Goal: Task Accomplishment & Management: Manage account settings

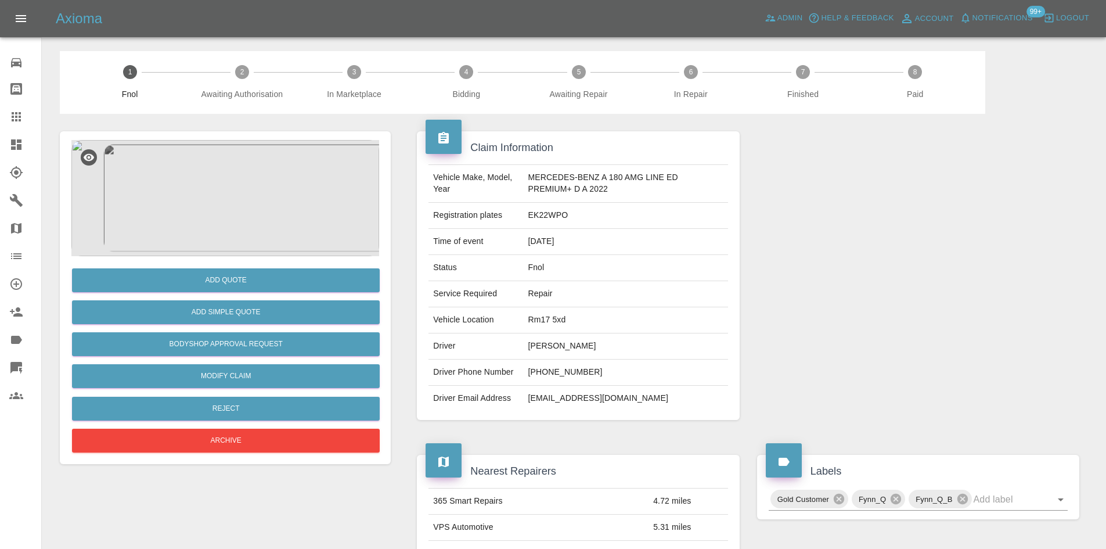
click at [16, 144] on icon at bounding box center [16, 145] width 14 height 14
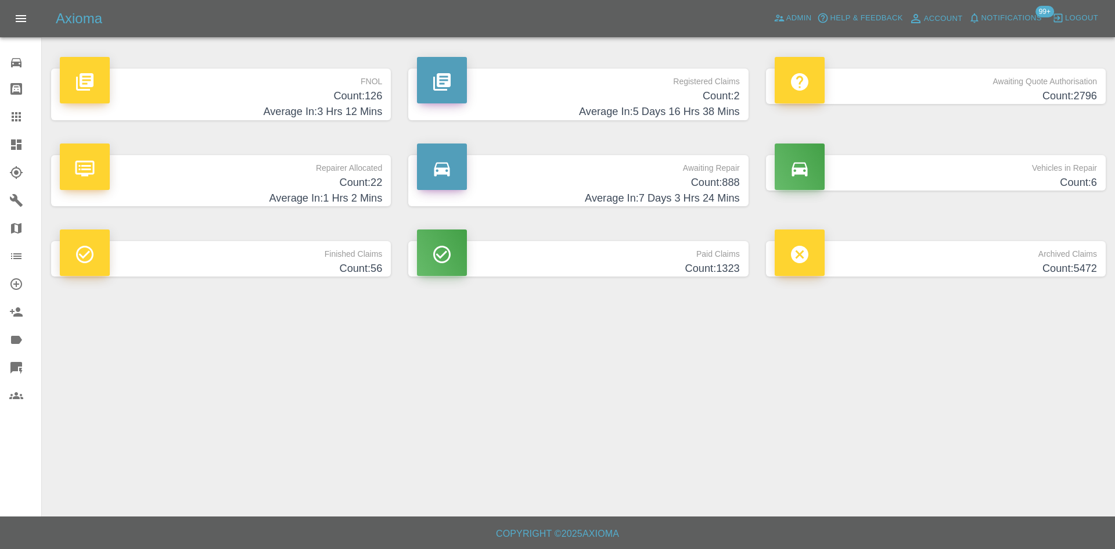
click at [654, 88] on h4 "Count: 2" at bounding box center [578, 96] width 322 height 16
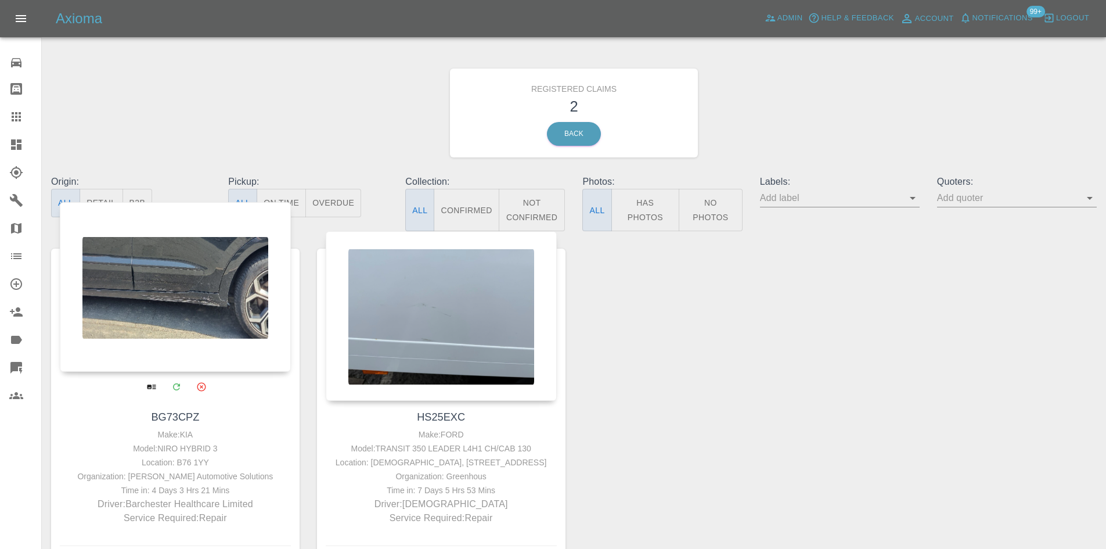
click at [204, 285] on div at bounding box center [175, 287] width 231 height 170
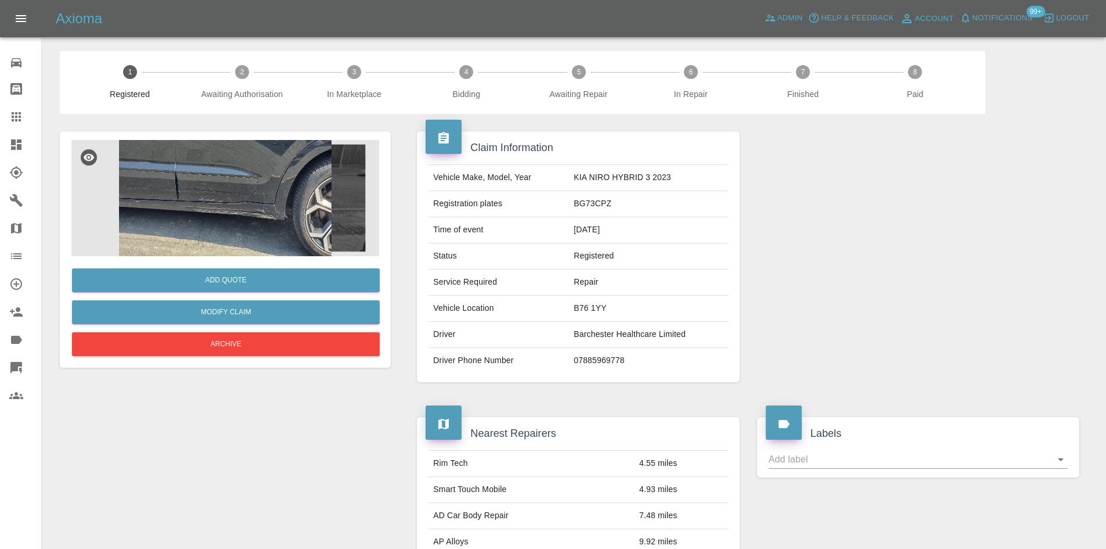
click at [581, 207] on td "BG73CPZ" at bounding box center [648, 204] width 159 height 26
copy td "BG73CPZ"
click at [799, 12] on span "Admin" at bounding box center [791, 18] width 26 height 13
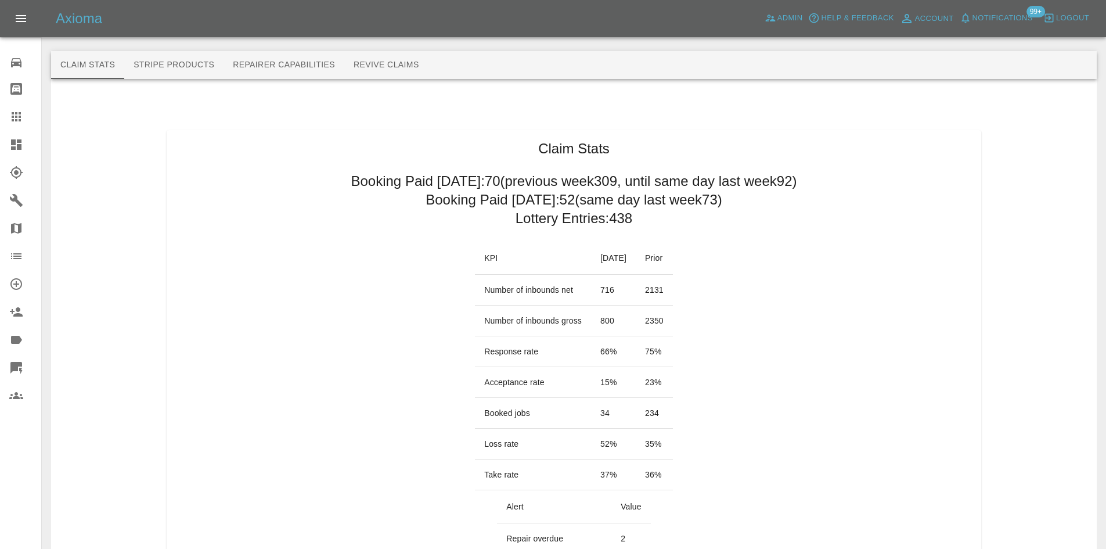
click at [553, 202] on h2 "Booking Paid today: 52 (same day last week 73 )" at bounding box center [574, 199] width 297 height 19
click at [569, 200] on h2 "Booking Paid today: 53 (same day last week 73 )" at bounding box center [574, 199] width 297 height 19
click at [677, 193] on h2 "Booking Paid today: 53 (same day last week 73 )" at bounding box center [574, 199] width 297 height 19
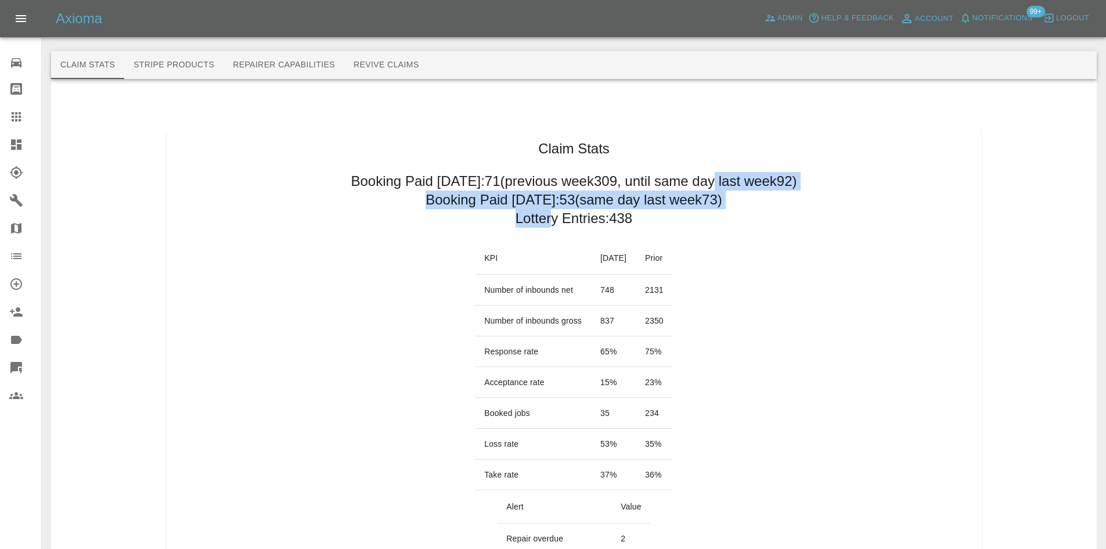
drag, startPoint x: 743, startPoint y: 207, endPoint x: 548, endPoint y: 214, distance: 194.7
click at [545, 210] on h2 "Lottery Entries: 438" at bounding box center [574, 218] width 117 height 19
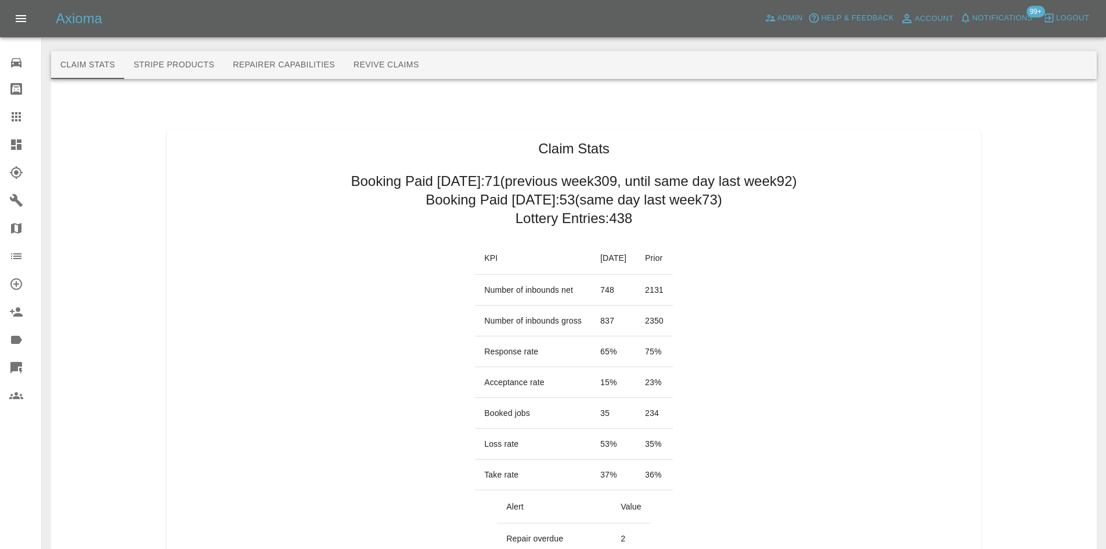
click at [456, 206] on h2 "Booking Paid today: 53 (same day last week 73 )" at bounding box center [574, 199] width 297 height 19
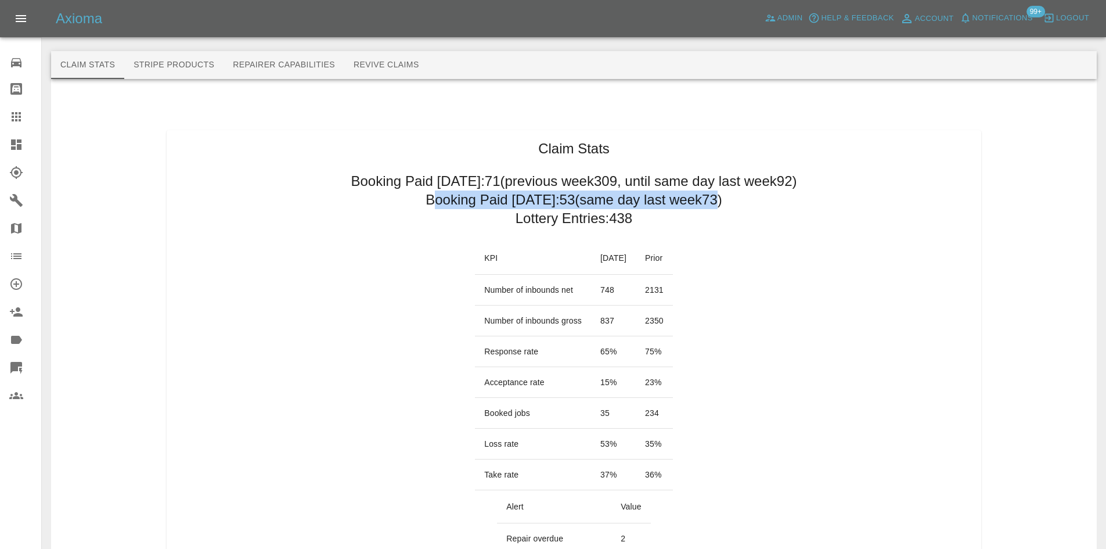
drag, startPoint x: 435, startPoint y: 201, endPoint x: 716, endPoint y: 197, distance: 281.1
click at [716, 197] on h2 "Booking Paid today: 53 (same day last week 73 )" at bounding box center [574, 199] width 297 height 19
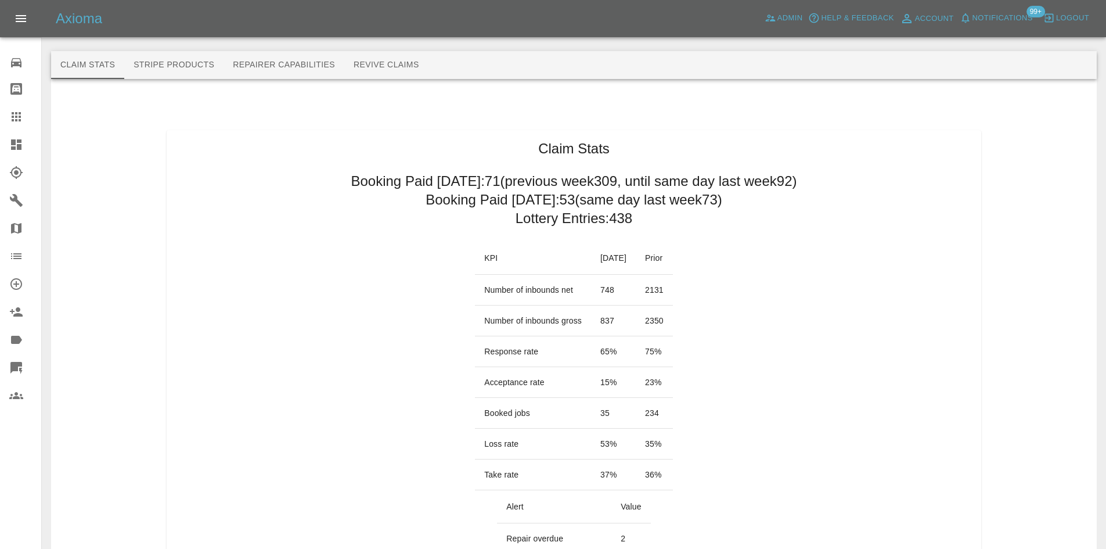
click at [480, 182] on h2 "Booking Paid since Saturday: 71 (previous week 309 , until same day last week 9…" at bounding box center [574, 181] width 446 height 19
click at [789, 186] on h2 "Booking Paid since Saturday: 71 (previous week 309 , until same day last week 9…" at bounding box center [574, 181] width 446 height 19
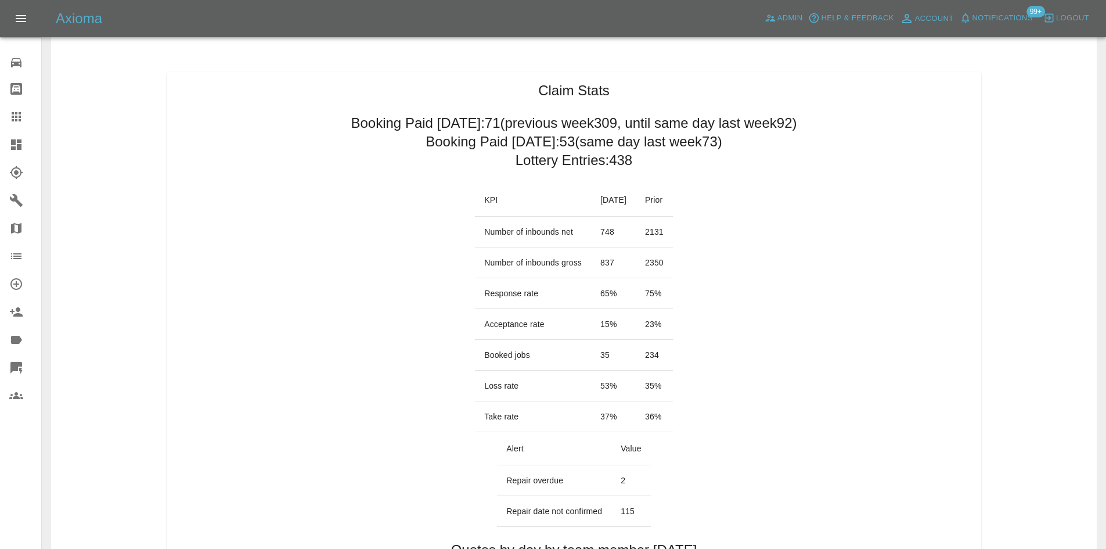
click at [678, 145] on h2 "Booking Paid today: 53 (same day last week 73 )" at bounding box center [574, 141] width 297 height 19
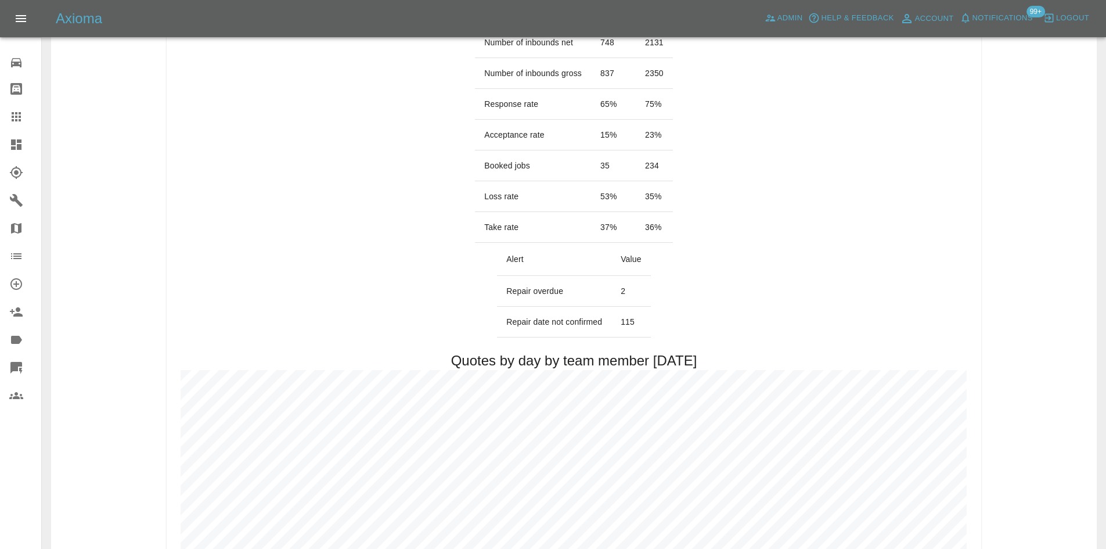
scroll to position [290, 0]
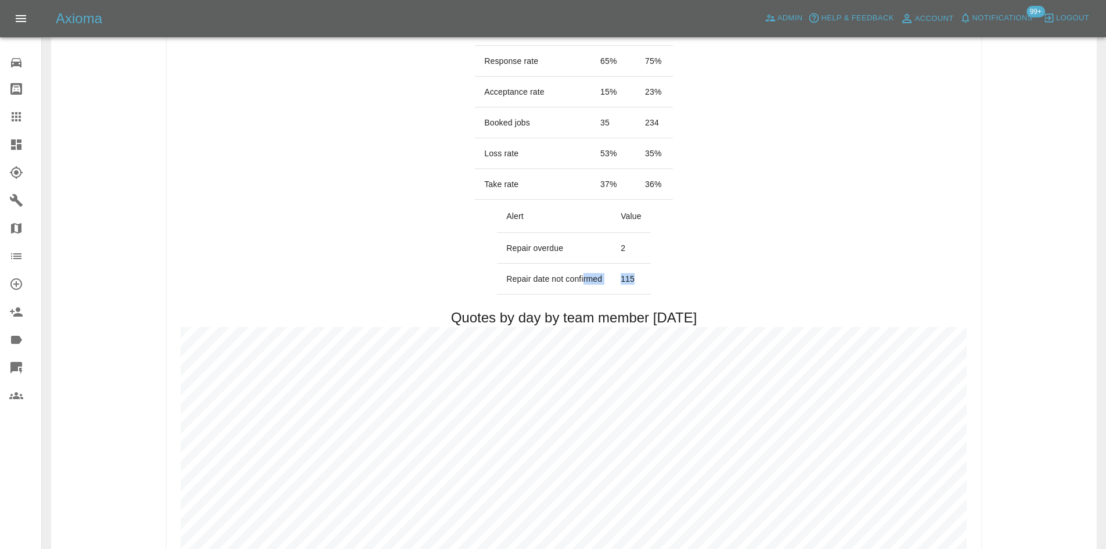
drag, startPoint x: 643, startPoint y: 271, endPoint x: 583, endPoint y: 284, distance: 61.7
click at [583, 284] on tr "Repair date not confirmed 115" at bounding box center [573, 279] width 153 height 31
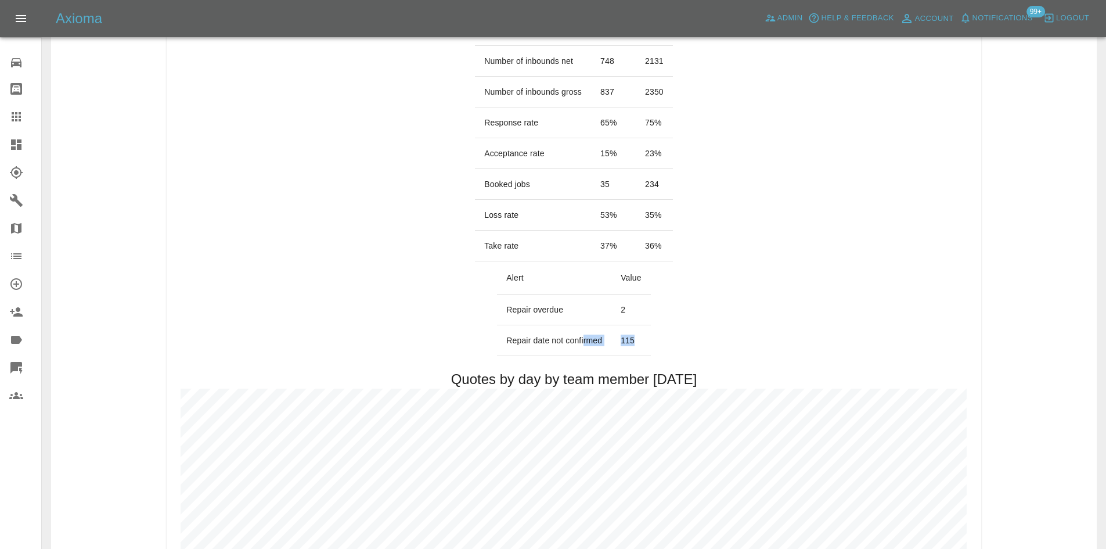
scroll to position [58, 0]
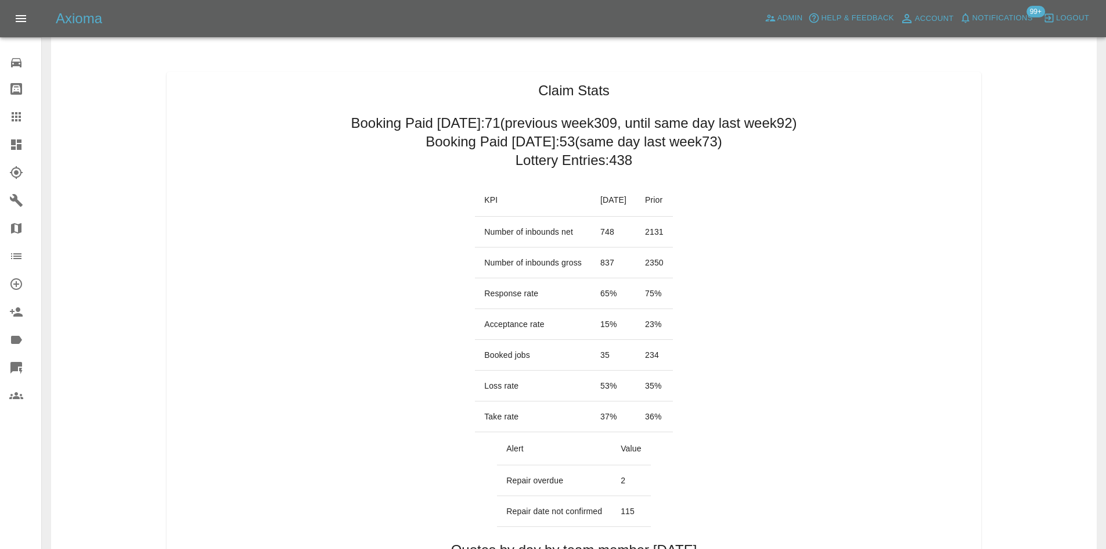
click at [602, 299] on td "65 %" at bounding box center [613, 293] width 45 height 31
drag, startPoint x: 603, startPoint y: 293, endPoint x: 531, endPoint y: 292, distance: 72.6
click at [531, 292] on tr "Response rate 65 % 75 %" at bounding box center [574, 293] width 198 height 31
click at [568, 328] on td "Acceptance rate" at bounding box center [533, 324] width 116 height 31
click at [673, 357] on td "234" at bounding box center [654, 355] width 37 height 31
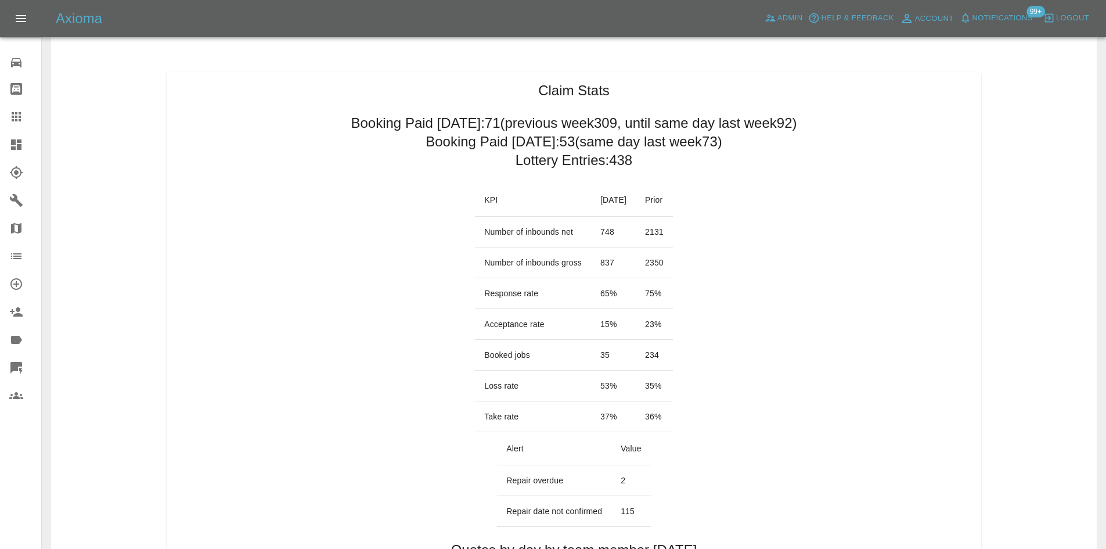
click at [673, 357] on td "234" at bounding box center [654, 355] width 37 height 31
click at [663, 348] on td "234" at bounding box center [654, 355] width 37 height 31
click at [591, 354] on td "35" at bounding box center [613, 355] width 45 height 31
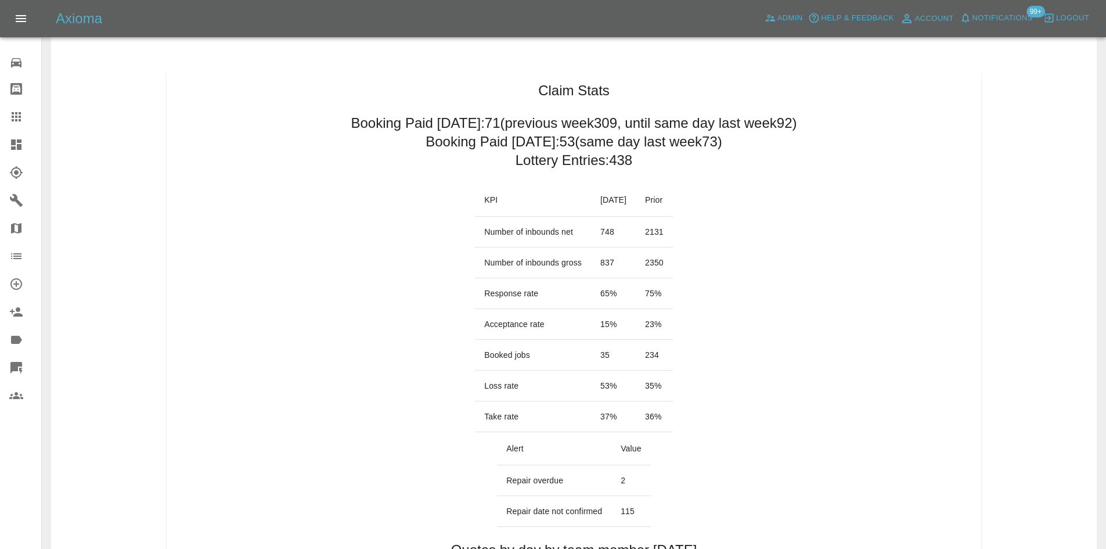
click at [606, 395] on td "53 %" at bounding box center [613, 386] width 45 height 31
drag, startPoint x: 605, startPoint y: 382, endPoint x: 551, endPoint y: 382, distance: 54.6
click at [551, 382] on tr "Loss rate 53 % 35 %" at bounding box center [574, 386] width 198 height 31
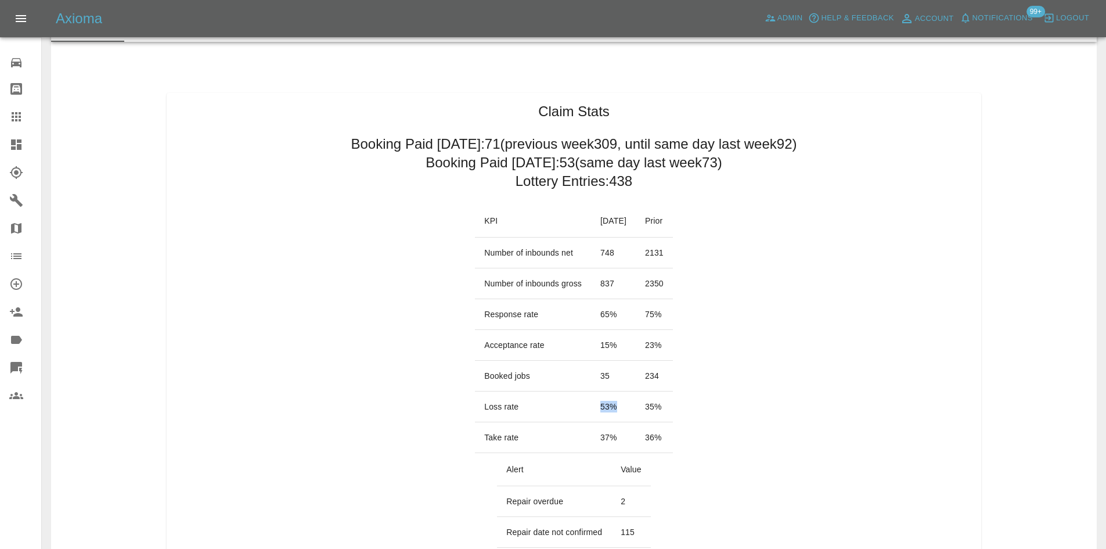
scroll to position [0, 0]
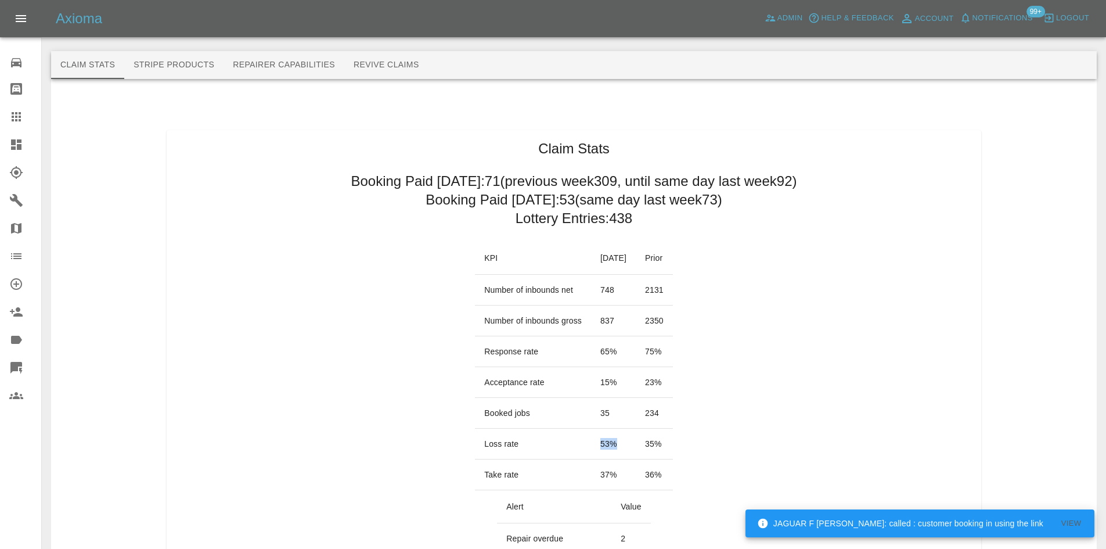
click at [1, 142] on link "Dashboard" at bounding box center [20, 145] width 41 height 28
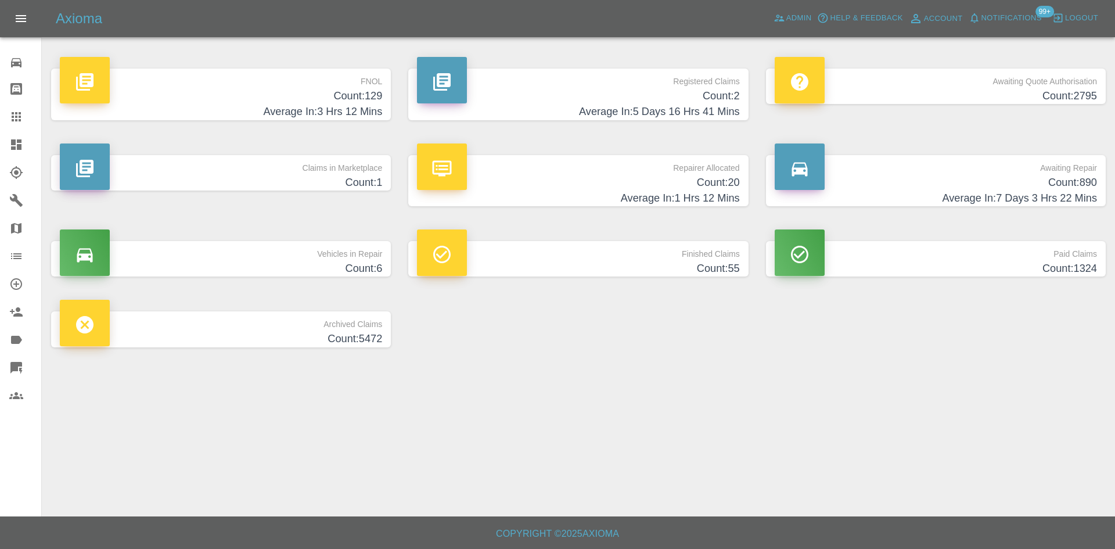
click at [685, 188] on h4 "Count: 20" at bounding box center [578, 183] width 322 height 16
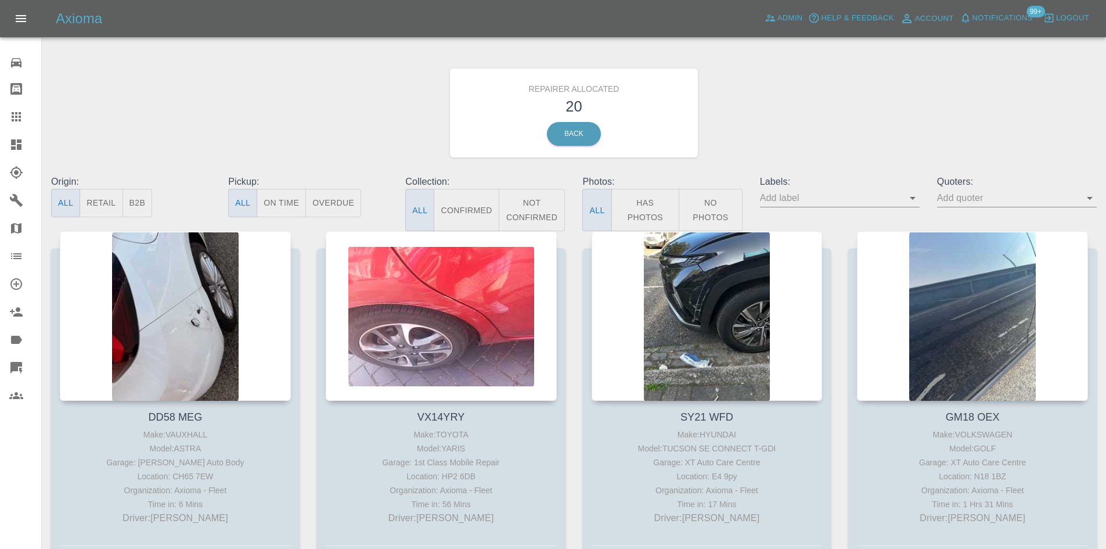
click at [134, 197] on button "B2B" at bounding box center [138, 203] width 30 height 28
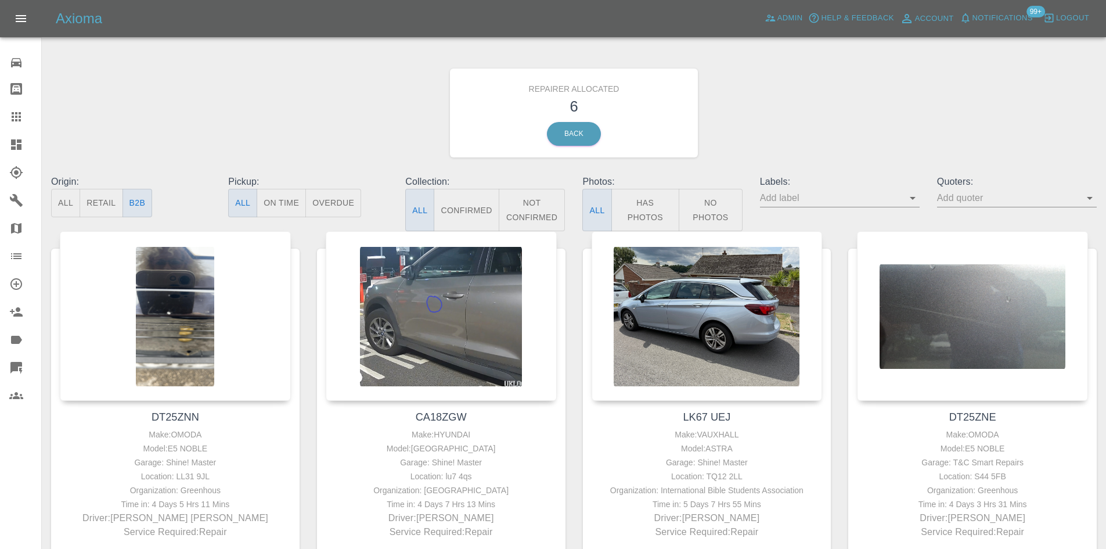
click at [23, 148] on icon at bounding box center [16, 145] width 14 height 14
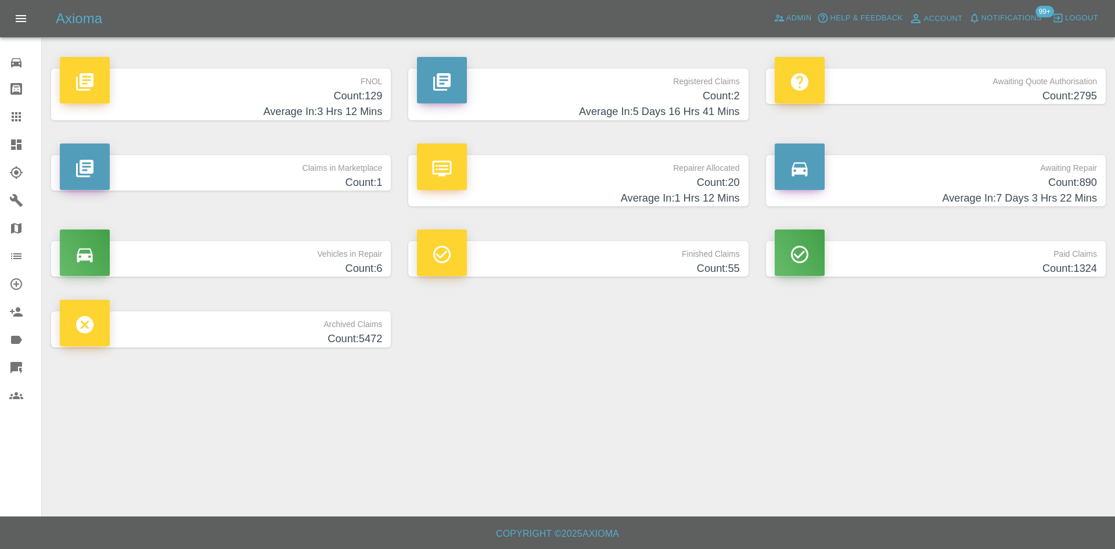
click at [239, 182] on h4 "Count: 1" at bounding box center [221, 183] width 322 height 16
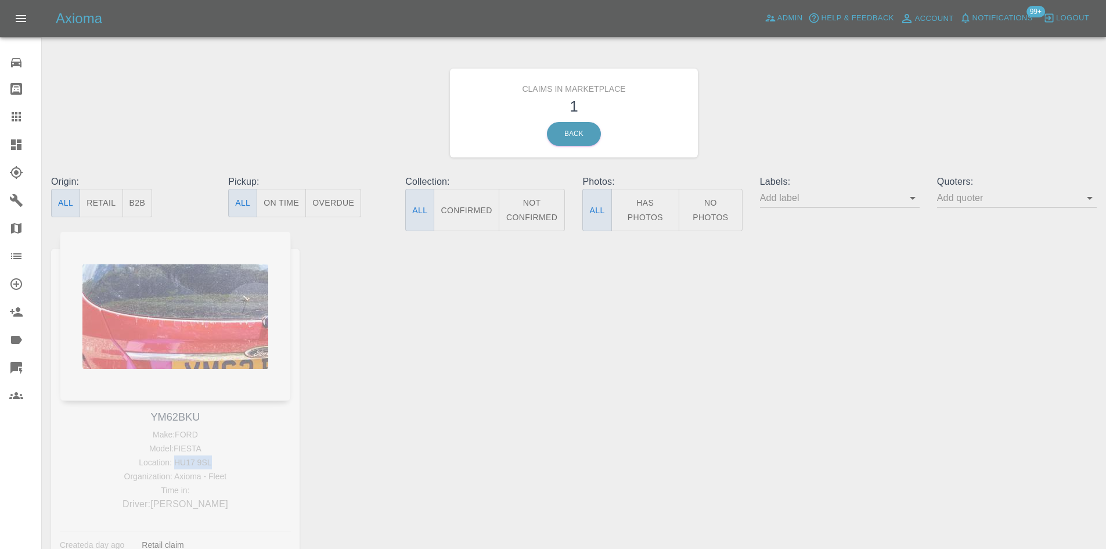
drag, startPoint x: 226, startPoint y: 463, endPoint x: 176, endPoint y: 463, distance: 49.9
click at [176, 463] on div "YM62BKU Make: FORD Model: FIESTA Location: HU17 9SL Organization: Axioma - Flee…" at bounding box center [175, 402] width 266 height 343
click at [24, 140] on div at bounding box center [25, 145] width 33 height 14
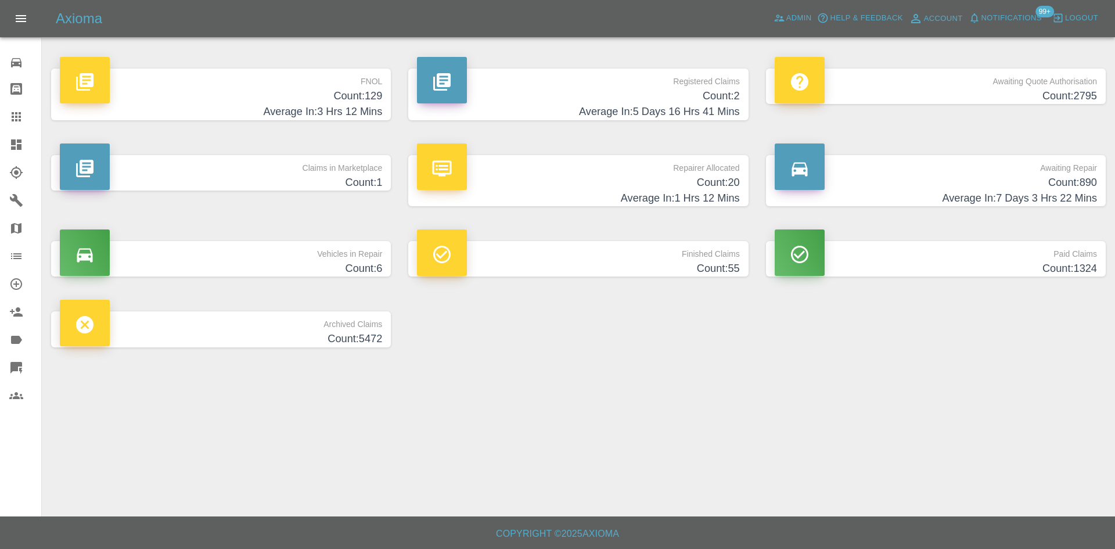
click at [249, 85] on p "FNOL" at bounding box center [221, 79] width 322 height 20
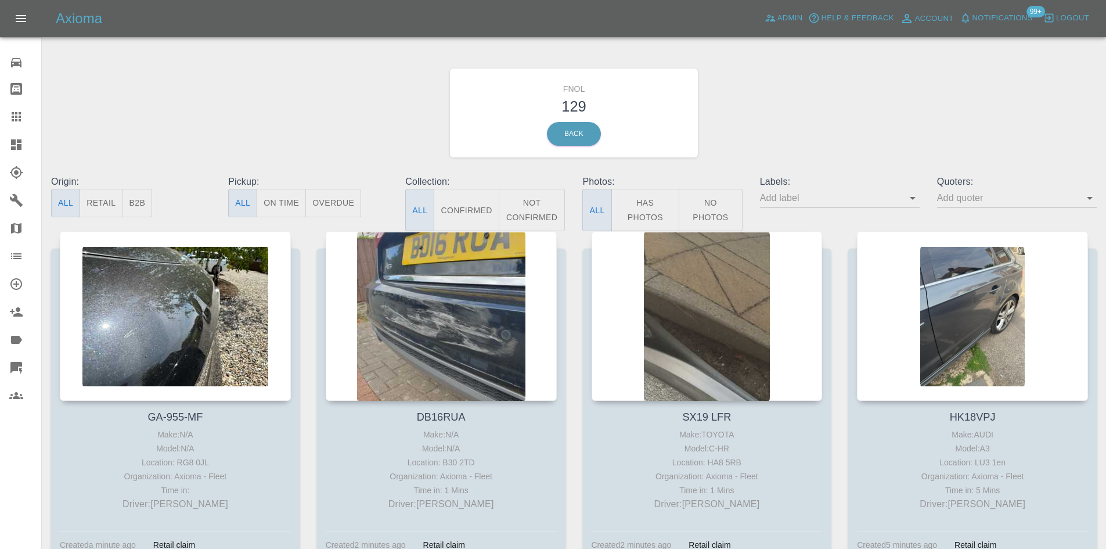
click at [713, 212] on button "No Photos" at bounding box center [711, 210] width 64 height 42
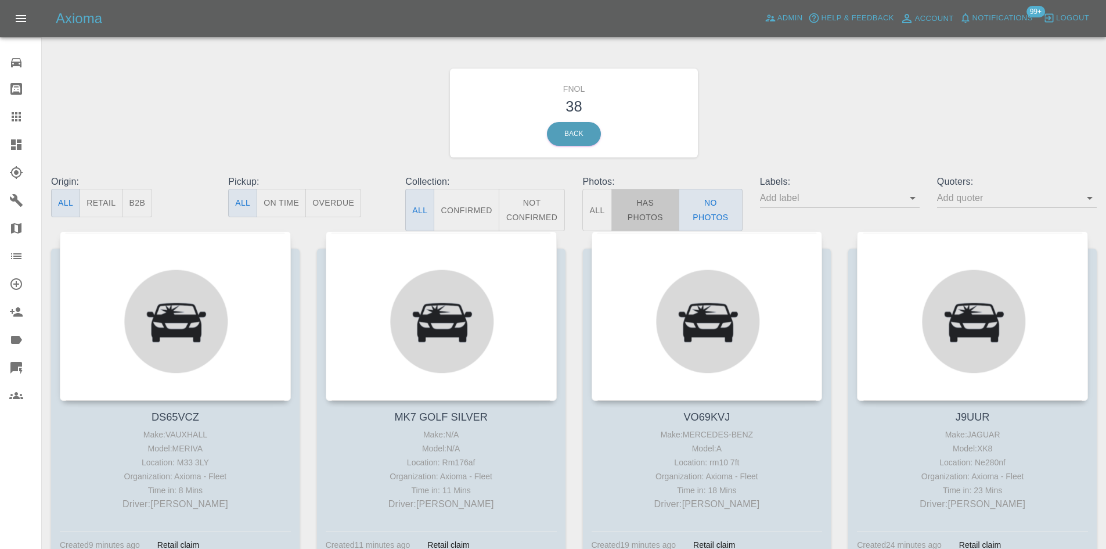
click at [654, 207] on button "Has Photos" at bounding box center [646, 210] width 69 height 42
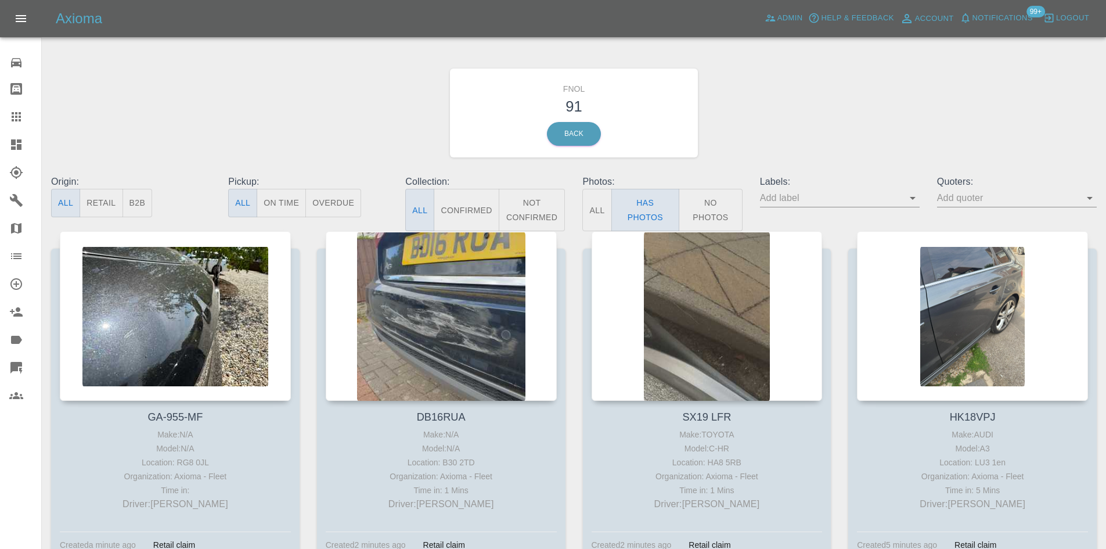
click at [11, 154] on link "Dashboard" at bounding box center [20, 145] width 41 height 28
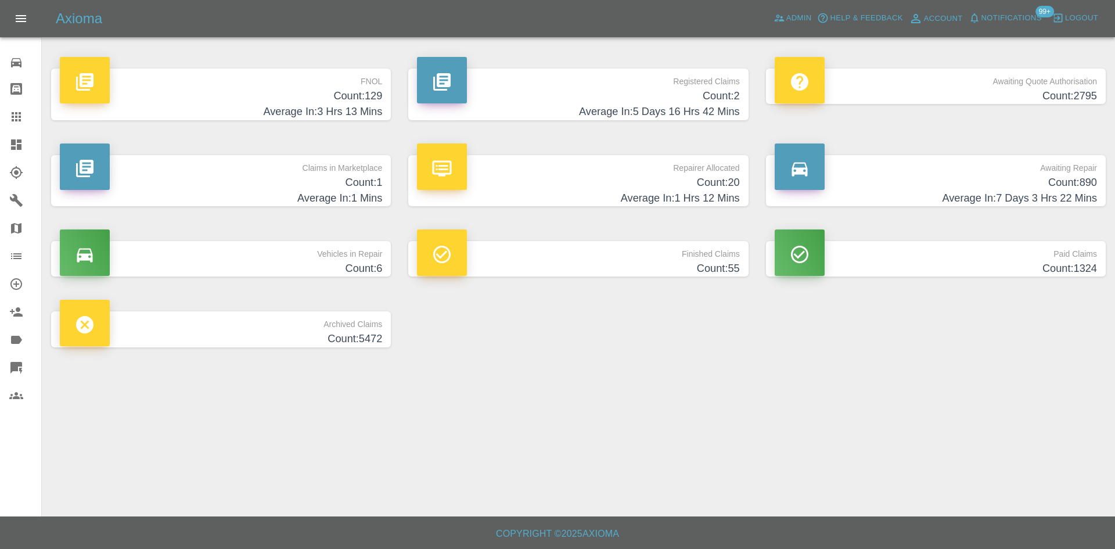
click at [256, 132] on div "FNOL Count: 129 Average In: 3 Hrs 13 Mins" at bounding box center [220, 94] width 357 height 87
click at [267, 176] on h4 "Count: 1" at bounding box center [221, 183] width 322 height 16
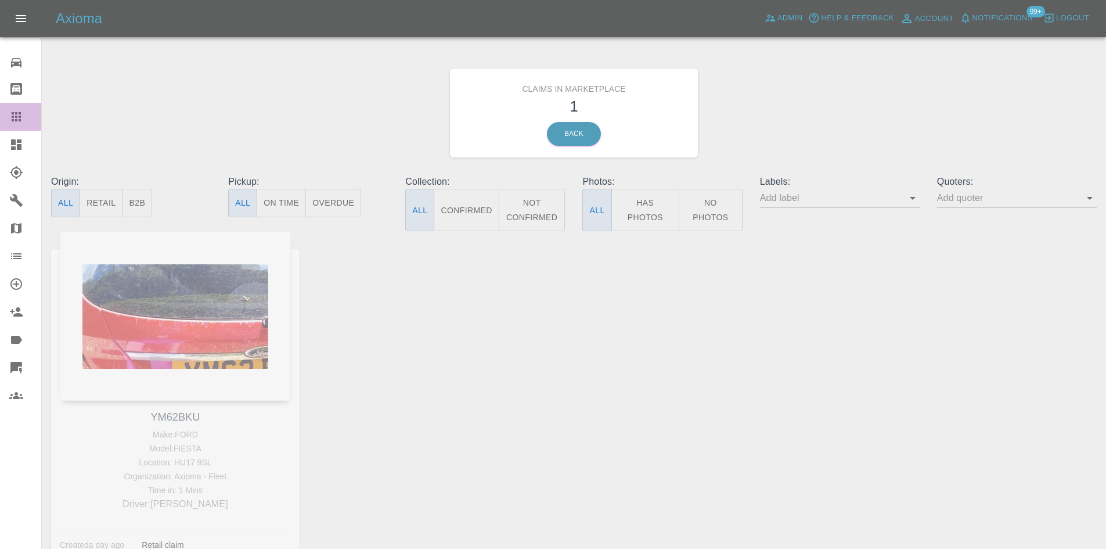
click at [12, 118] on icon at bounding box center [16, 116] width 9 height 9
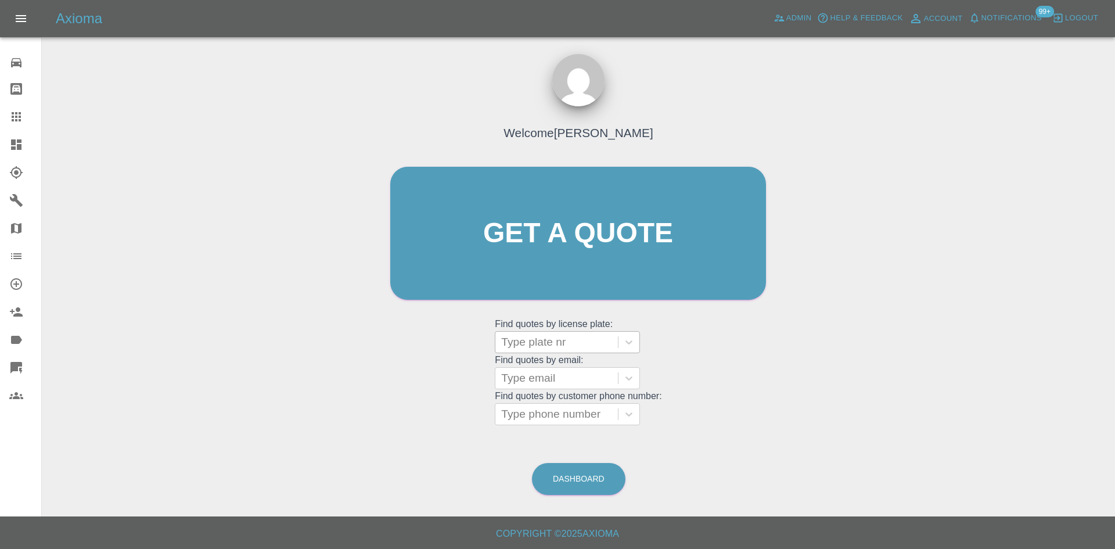
click at [565, 350] on div at bounding box center [556, 342] width 111 height 16
type input "a2dgm"
drag, startPoint x: 554, startPoint y: 354, endPoint x: 548, endPoint y: 351, distance: 7.3
click at [548, 351] on grid "Find quotes by license plate: Type plate nr Find quotes by email: Type email Fi…" at bounding box center [578, 371] width 167 height 108
click at [551, 346] on div at bounding box center [556, 342] width 111 height 16
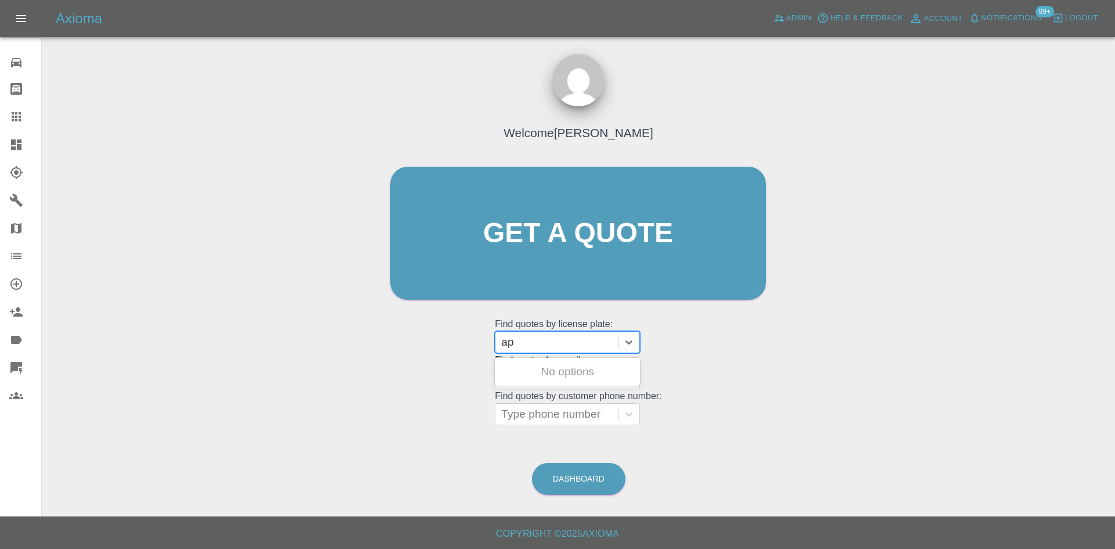
type input "a"
type input "cv24"
click at [564, 369] on div "CV24XXH, Archived" at bounding box center [567, 371] width 145 height 23
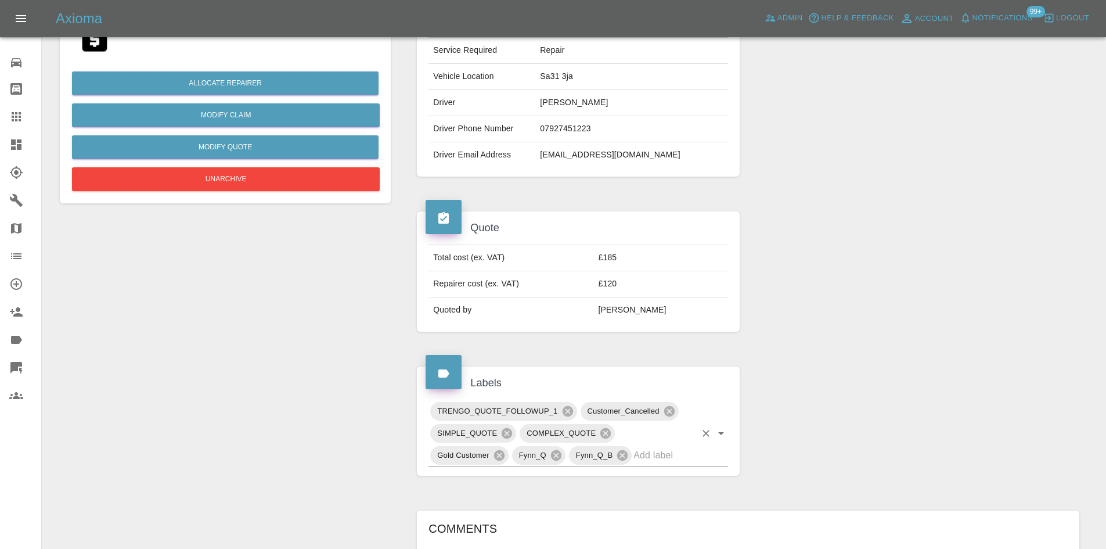
scroll to position [116, 0]
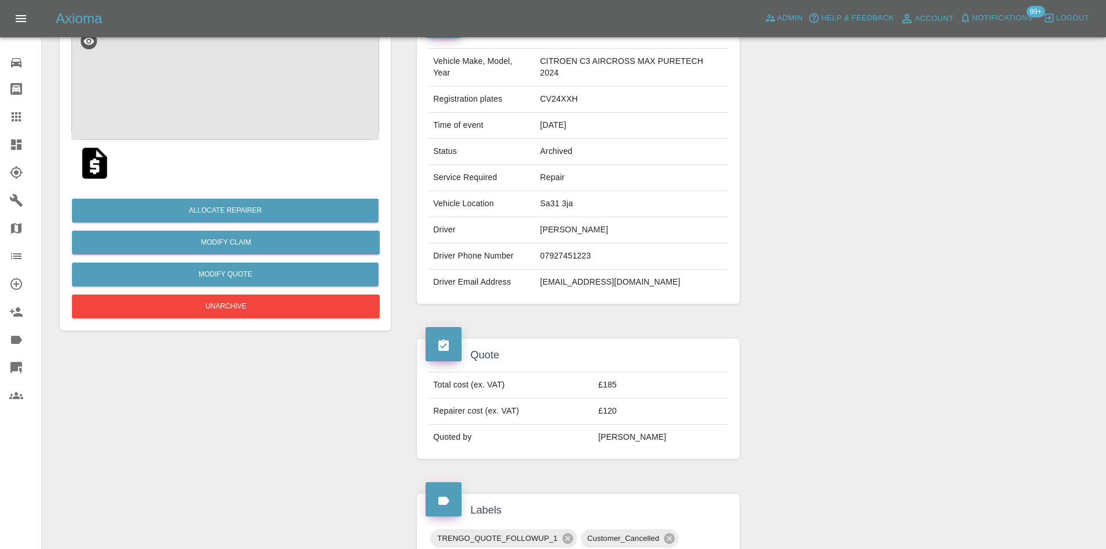
click at [23, 114] on icon at bounding box center [16, 117] width 14 height 14
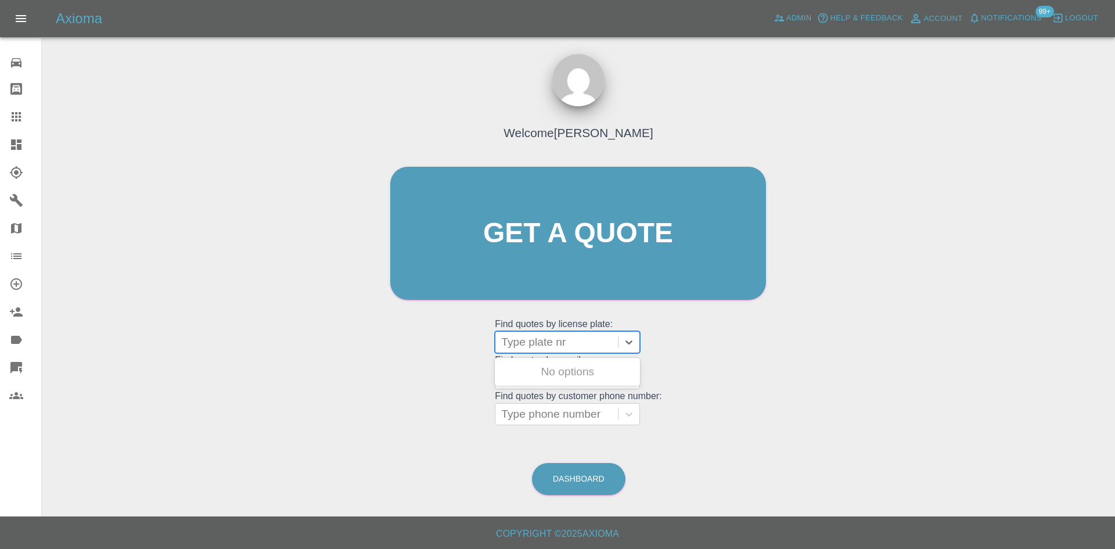
click at [560, 350] on div at bounding box center [556, 342] width 111 height 16
type input "k"
type input "c"
type input "a"
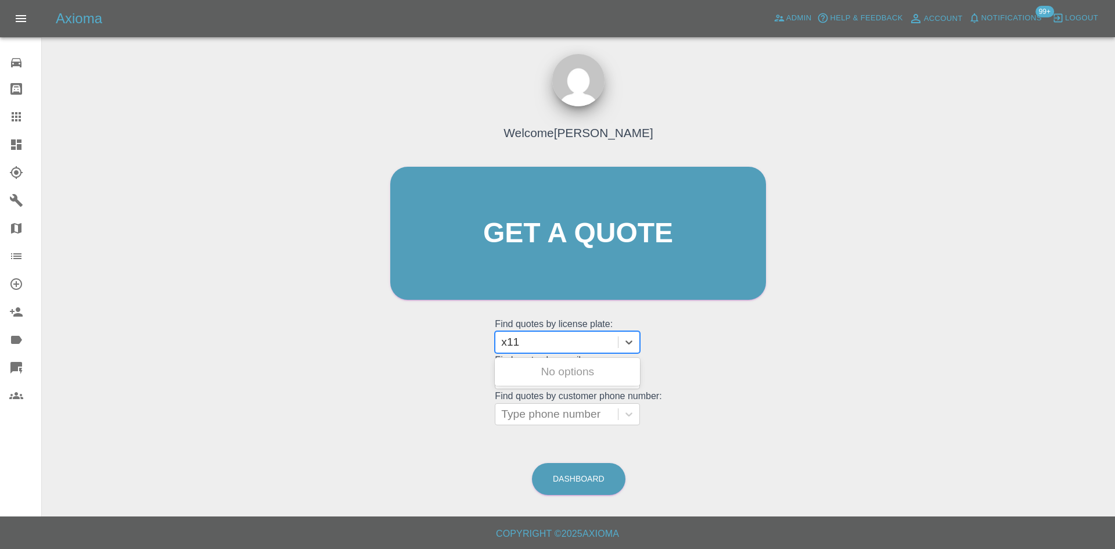
type input "x11"
click at [537, 377] on div "X11 NAO, In Repair" at bounding box center [567, 371] width 145 height 23
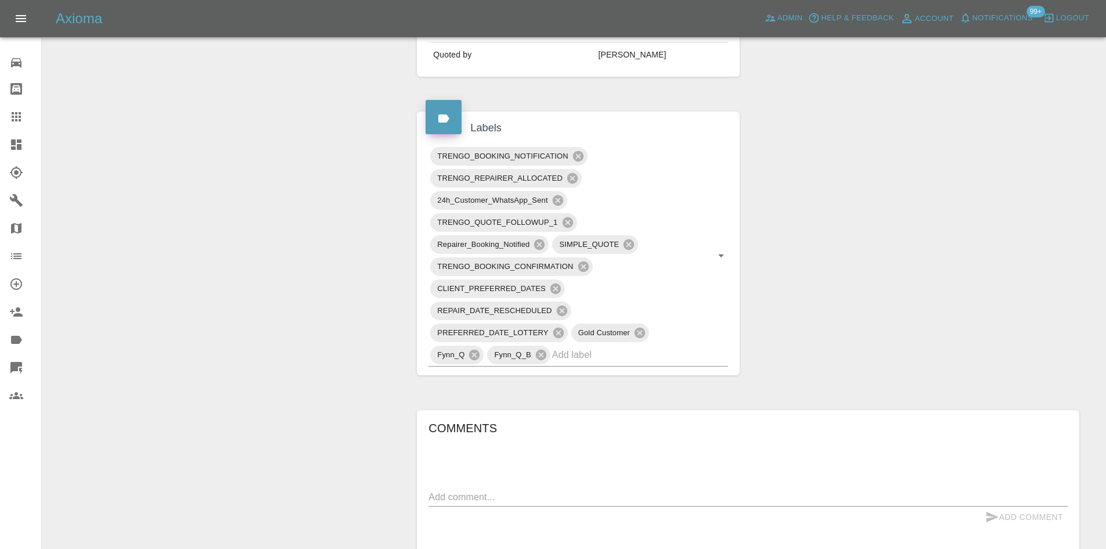
scroll to position [697, 0]
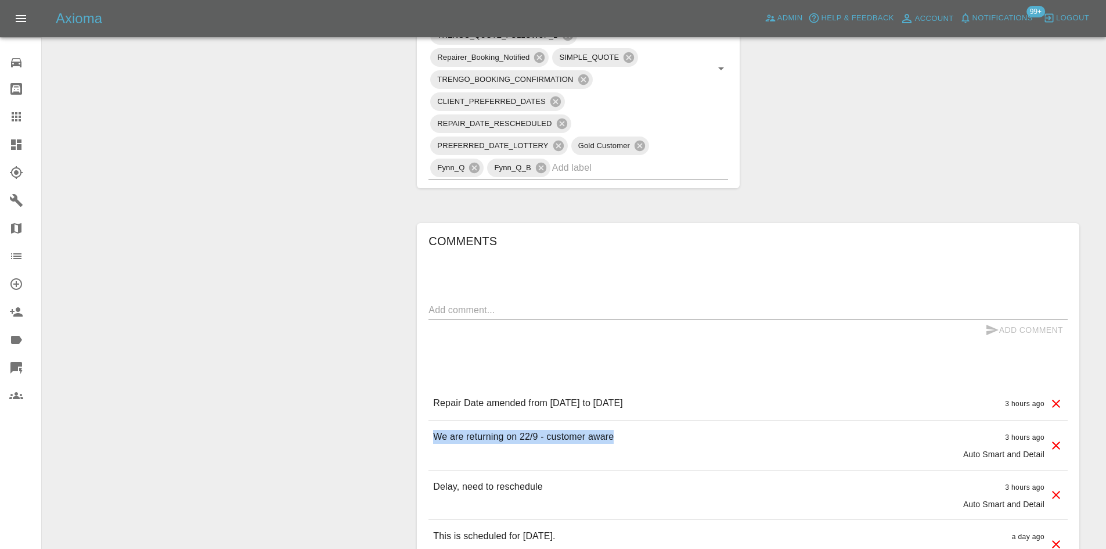
drag, startPoint x: 614, startPoint y: 424, endPoint x: 431, endPoint y: 425, distance: 183.5
click at [431, 425] on div "We are returning on 22/9 - customer aware 3 hours ago Auto Smart and Detail" at bounding box center [748, 444] width 639 height 49
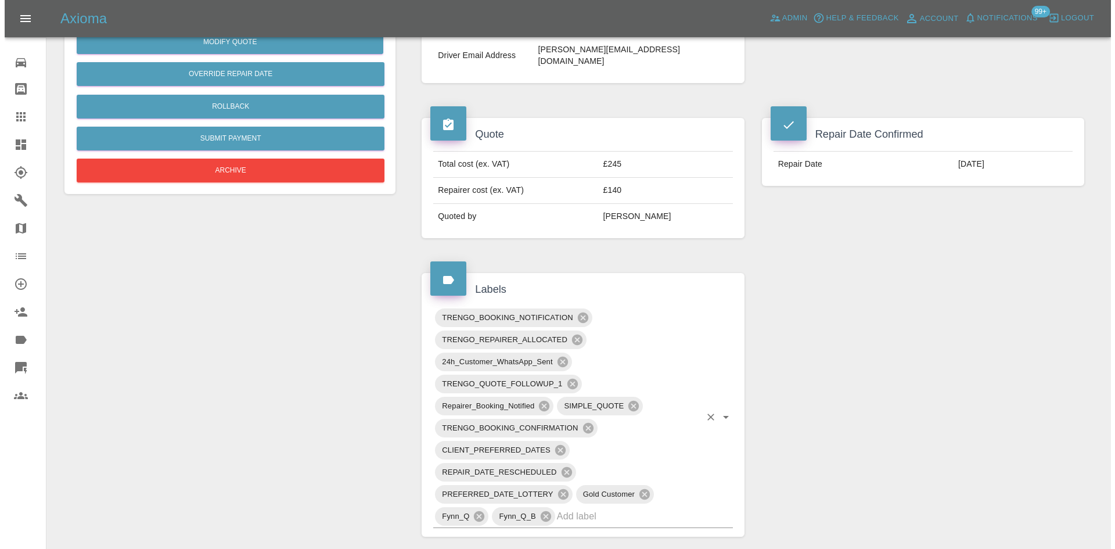
scroll to position [58, 0]
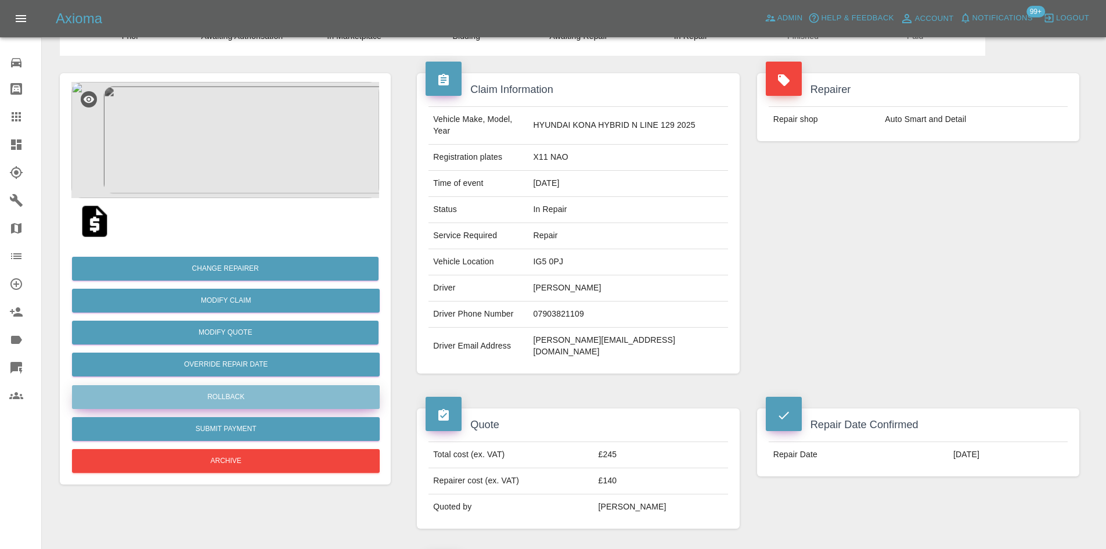
click at [239, 395] on button "Rollback" at bounding box center [226, 397] width 308 height 24
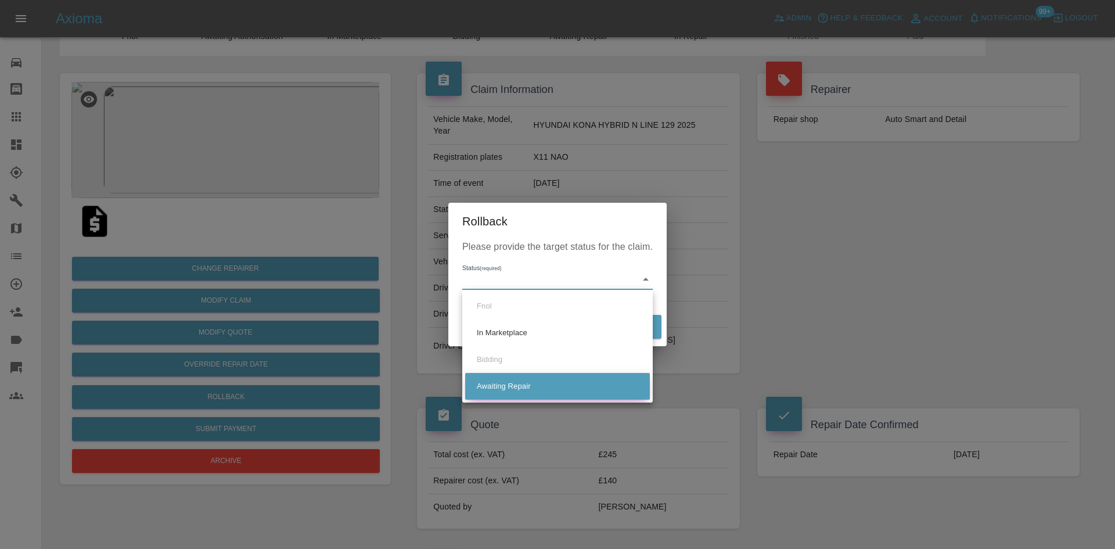
click at [508, 381] on li "Awaiting Repair" at bounding box center [557, 386] width 185 height 27
type input "awaiting-pickup"
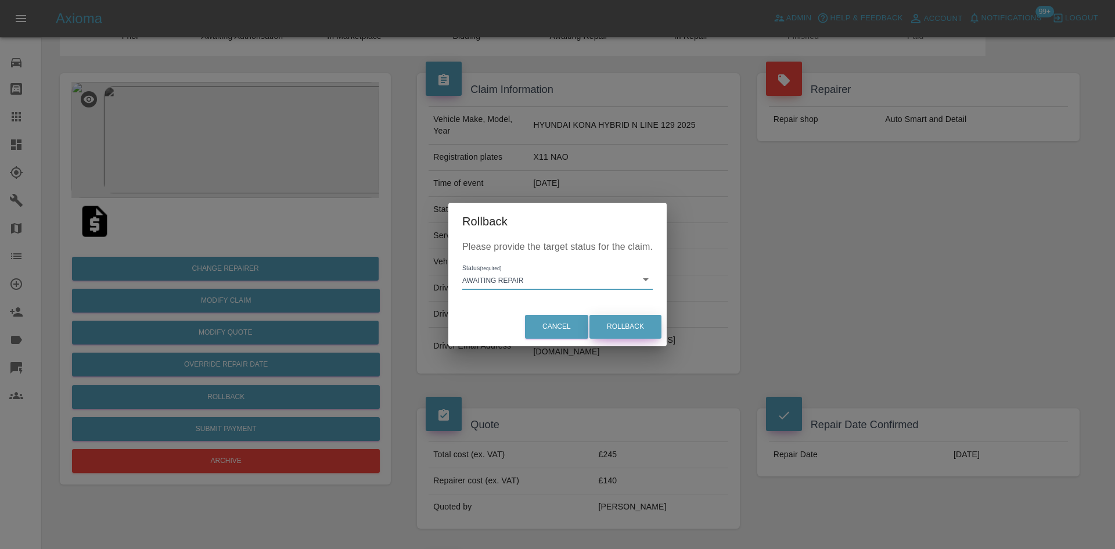
click at [622, 323] on button "Rollback" at bounding box center [625, 327] width 72 height 24
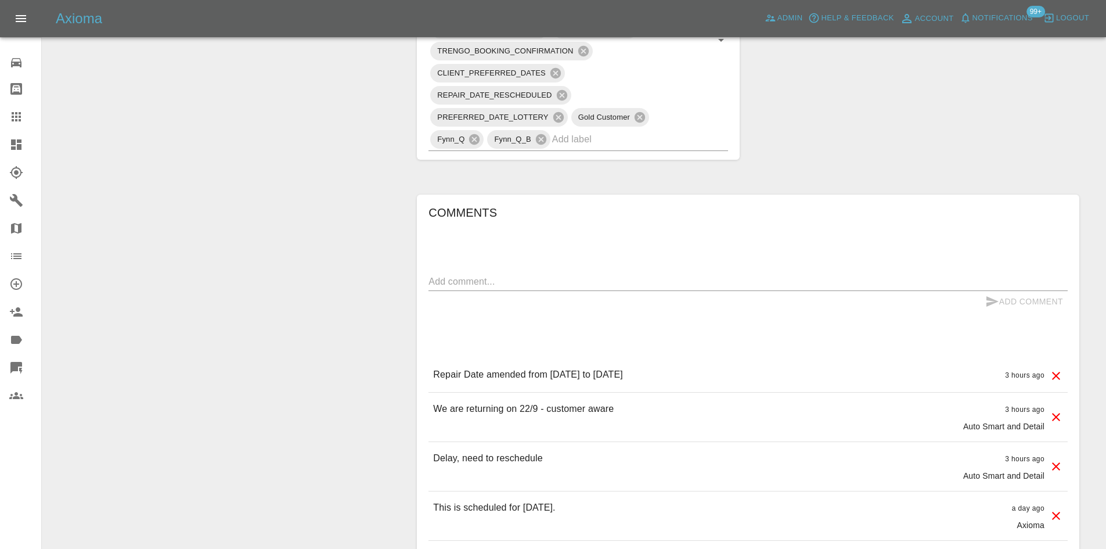
scroll to position [813, 0]
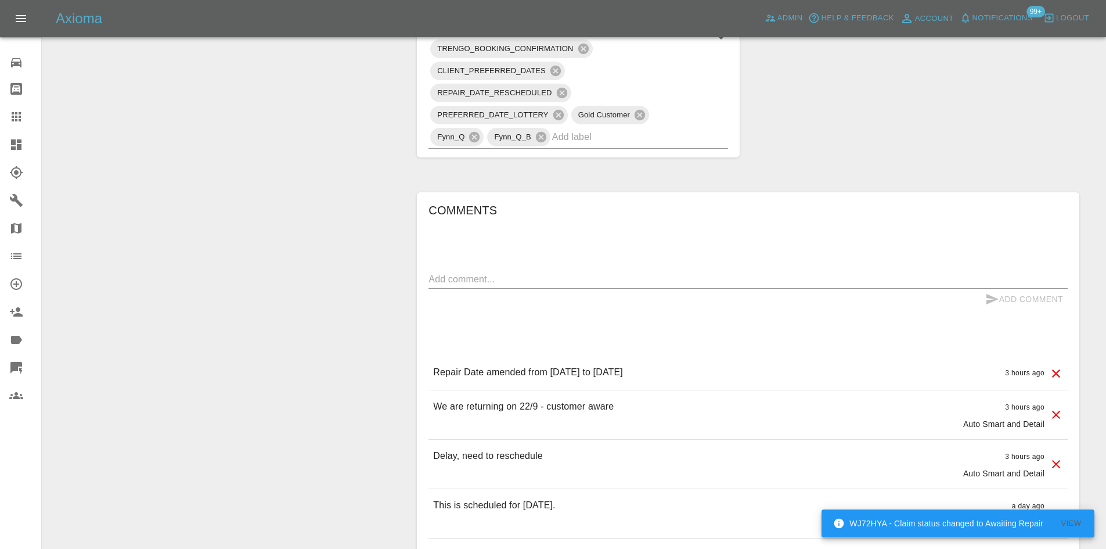
click at [6, 154] on link "Dashboard" at bounding box center [20, 145] width 41 height 28
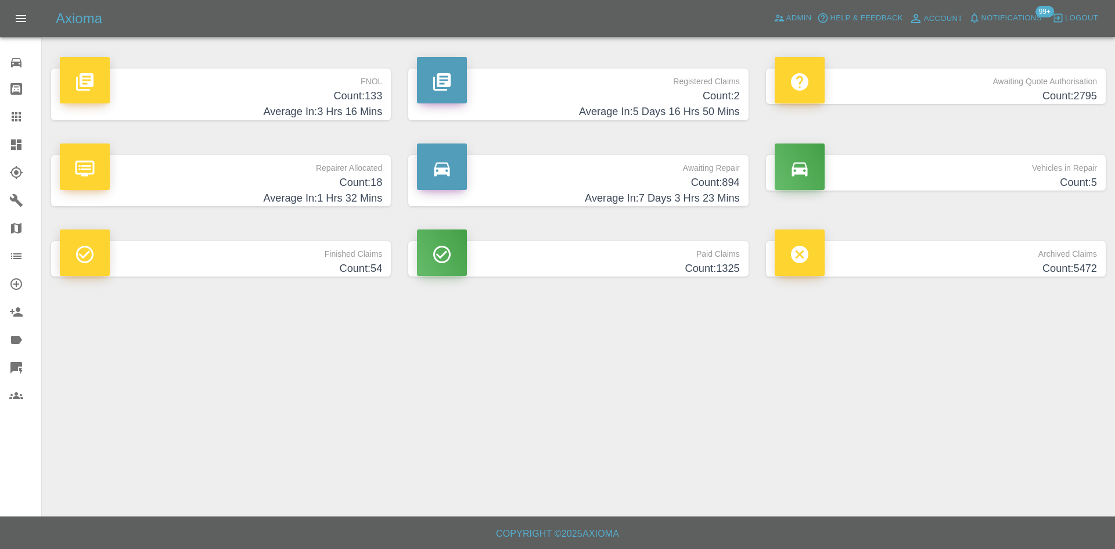
drag, startPoint x: 1, startPoint y: 130, endPoint x: 226, endPoint y: 231, distance: 247.5
click at [1, 130] on link "Claims" at bounding box center [20, 117] width 41 height 28
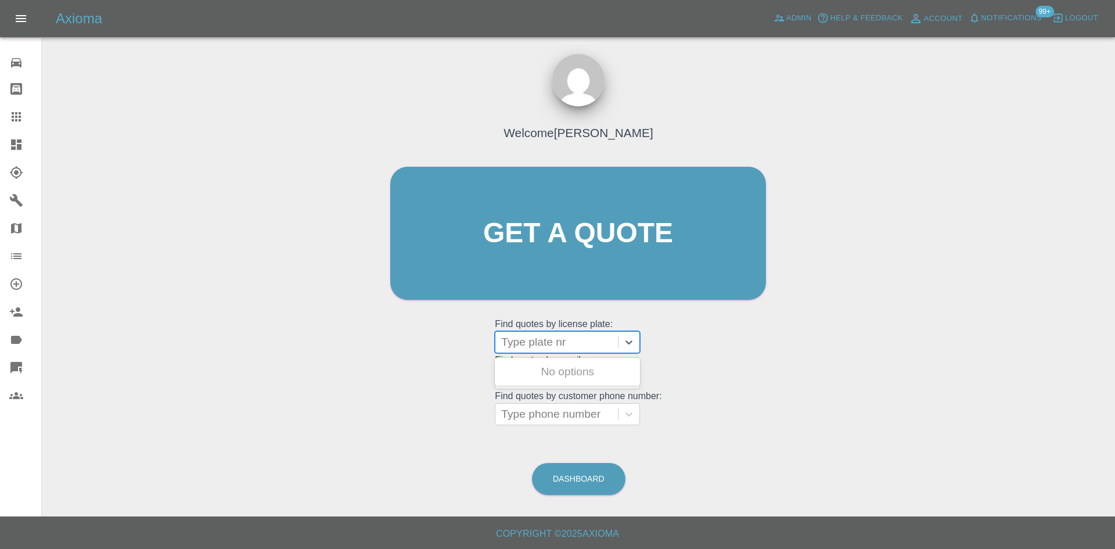
click at [517, 348] on div at bounding box center [556, 342] width 111 height 16
paste input "YZ 9321"
type input "YZ 9321"
click at [531, 370] on div "YZ 9321, Finished" at bounding box center [567, 371] width 145 height 23
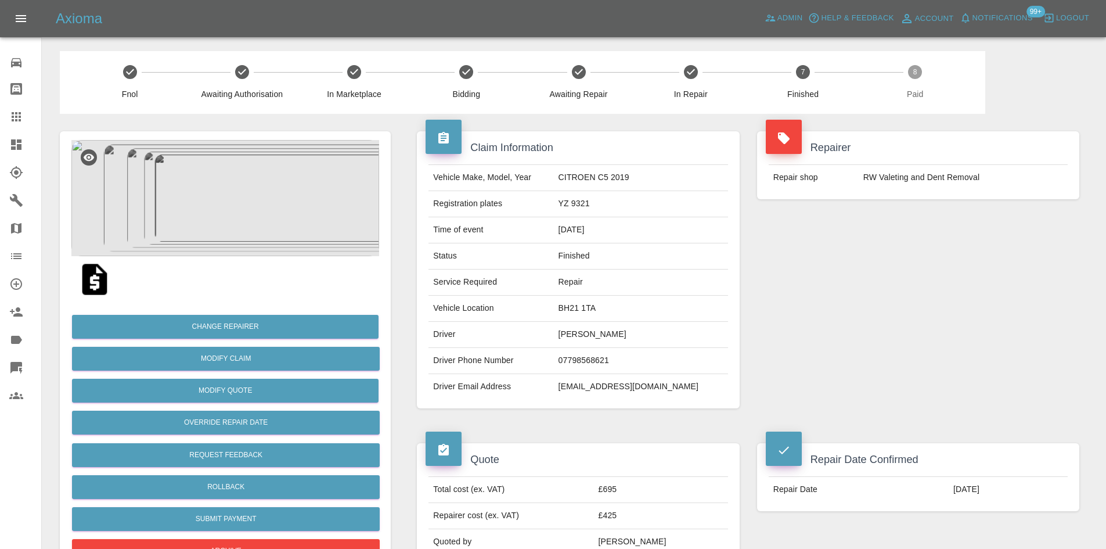
click at [267, 218] on img at bounding box center [225, 198] width 308 height 116
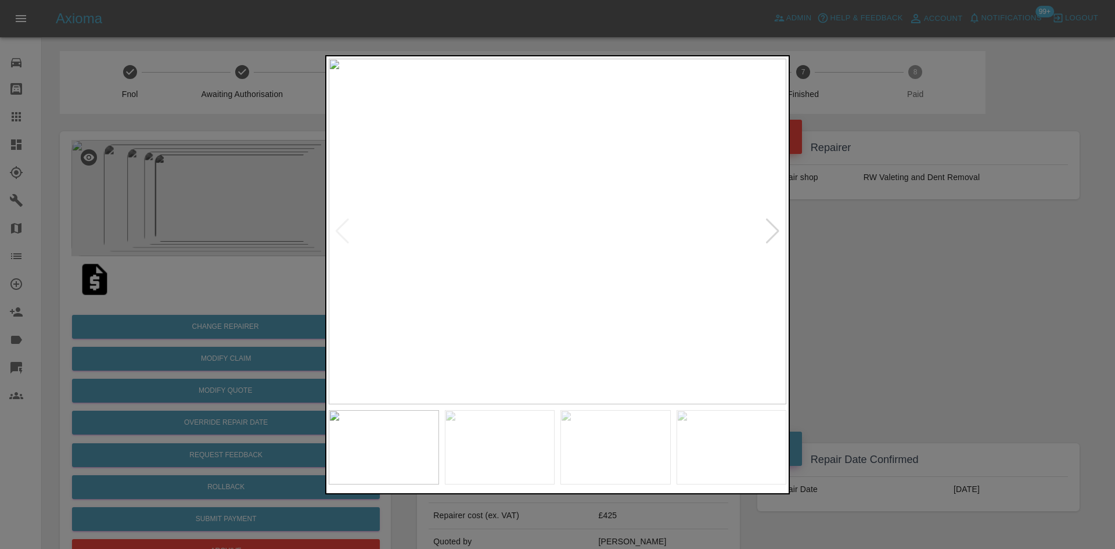
click at [765, 228] on div at bounding box center [773, 231] width 16 height 26
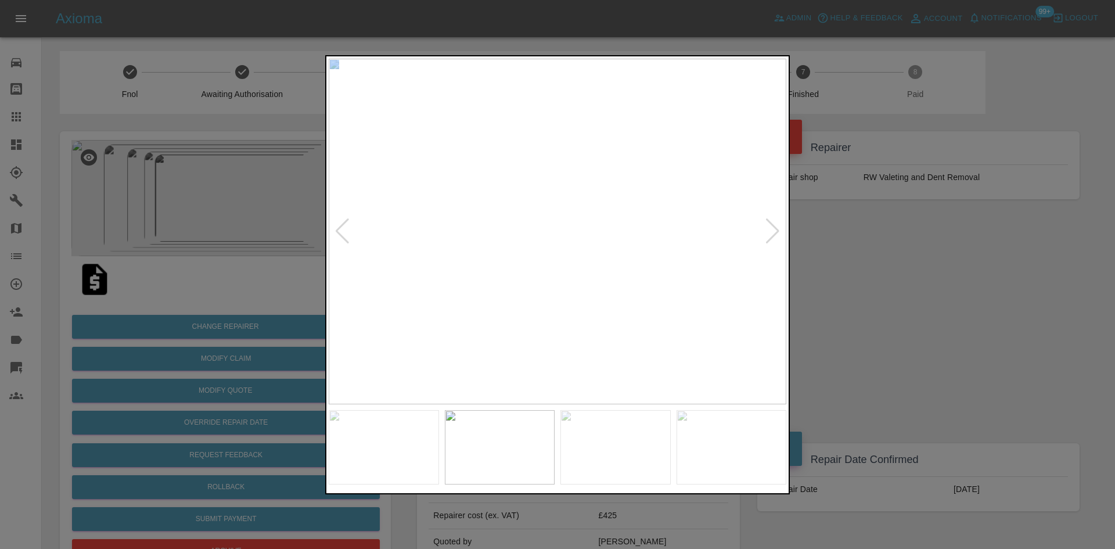
click at [765, 228] on div at bounding box center [773, 231] width 16 height 26
click at [765, 228] on img at bounding box center [558, 232] width 458 height 346
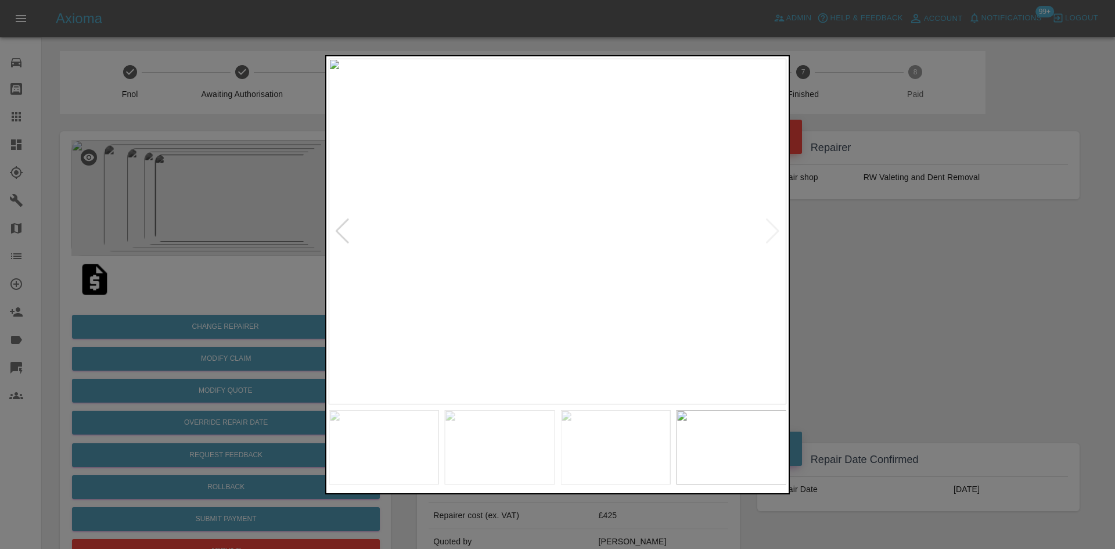
click at [848, 245] on div at bounding box center [557, 274] width 1115 height 549
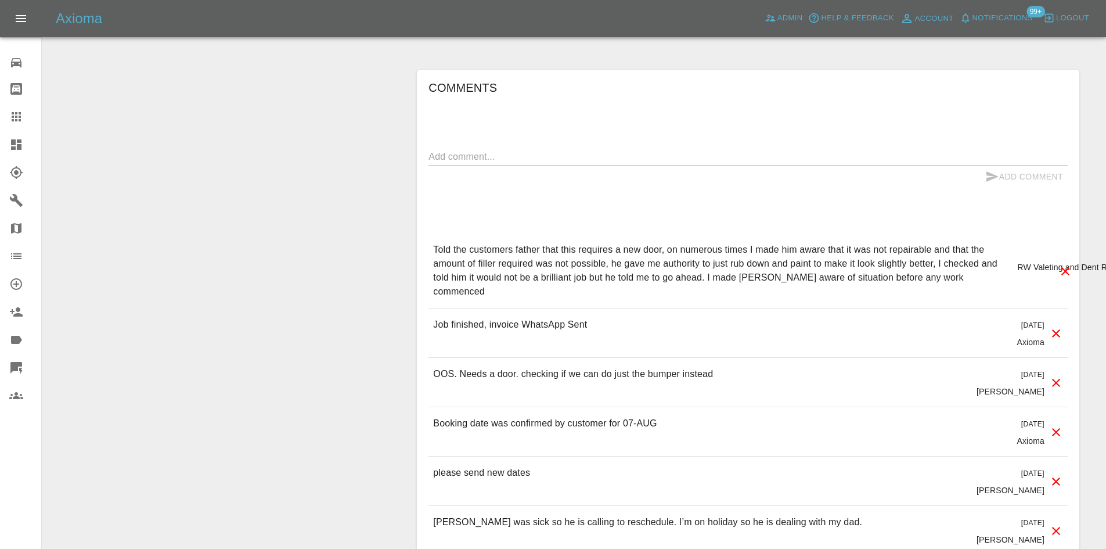
scroll to position [1220, 0]
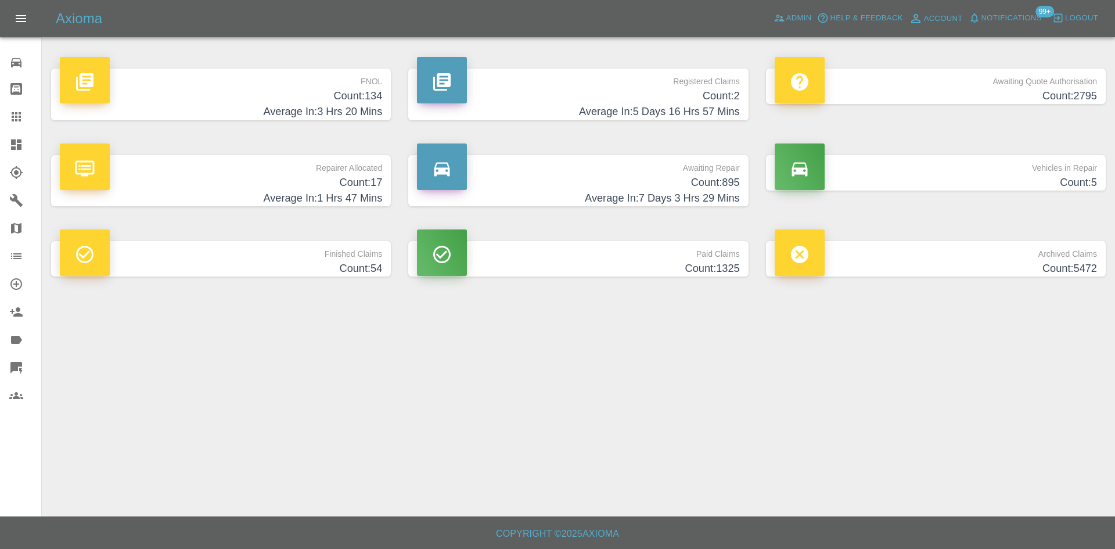
click at [576, 104] on h4 "Average In: 5 Days 16 Hrs 57 Mins" at bounding box center [578, 112] width 322 height 16
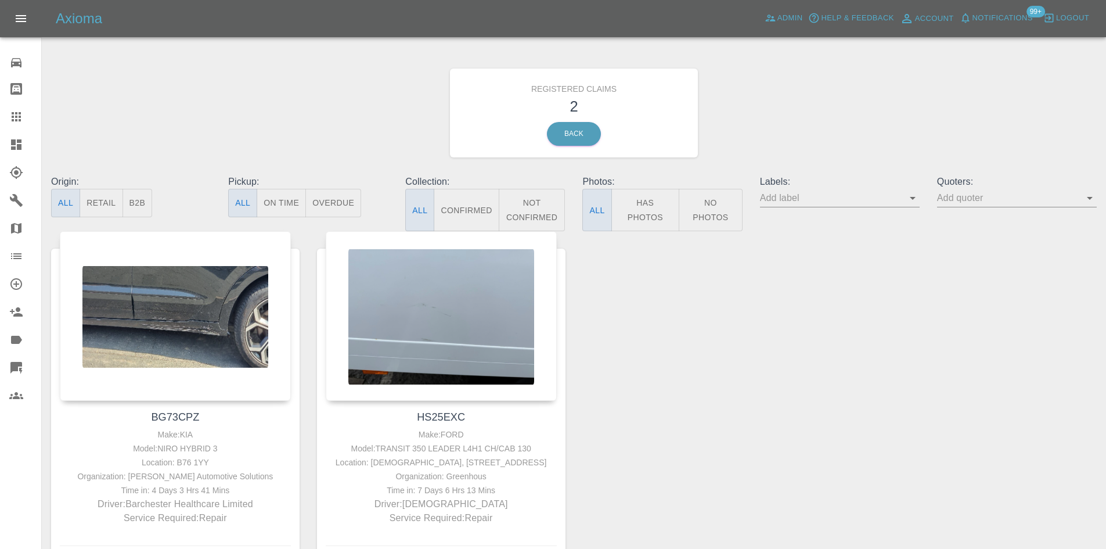
click at [793, 28] on div "Axioma Admin Help & Feedback Account Notifications 99+ Logout" at bounding box center [553, 18] width 1106 height 37
click at [792, 10] on link "Admin" at bounding box center [784, 18] width 44 height 18
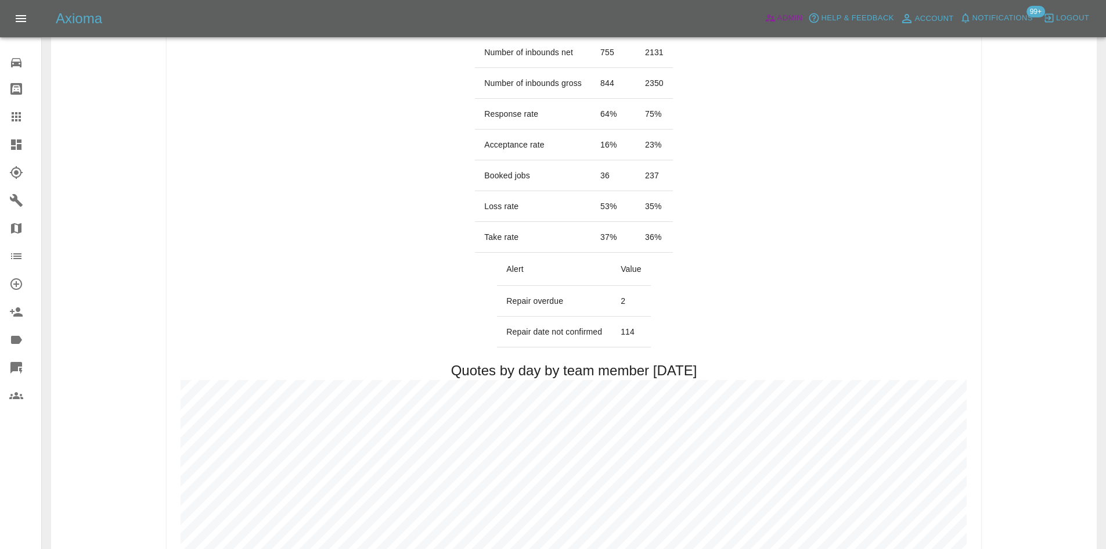
scroll to position [348, 0]
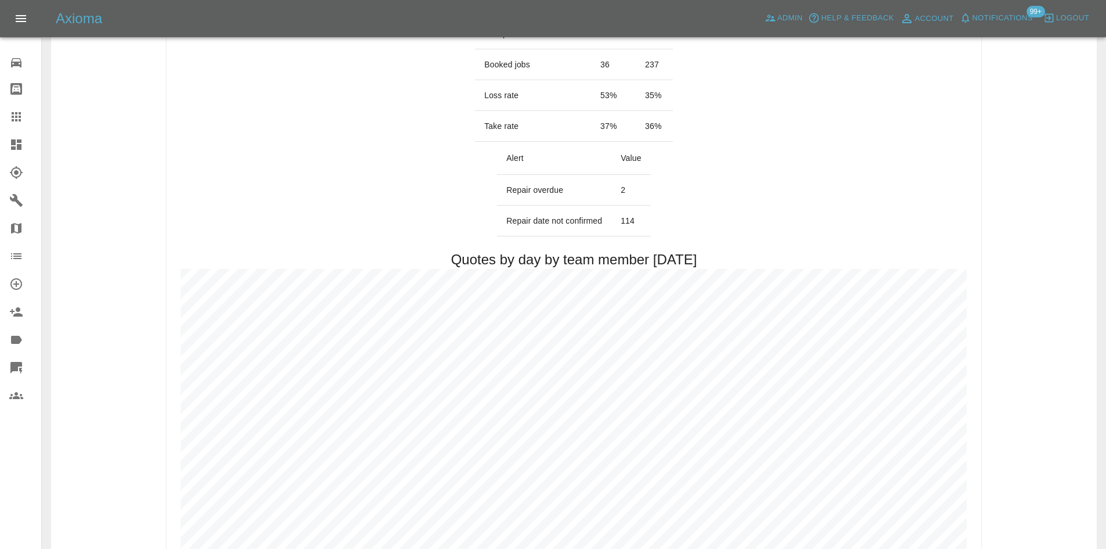
click at [6, 147] on link "Dashboard" at bounding box center [20, 145] width 41 height 28
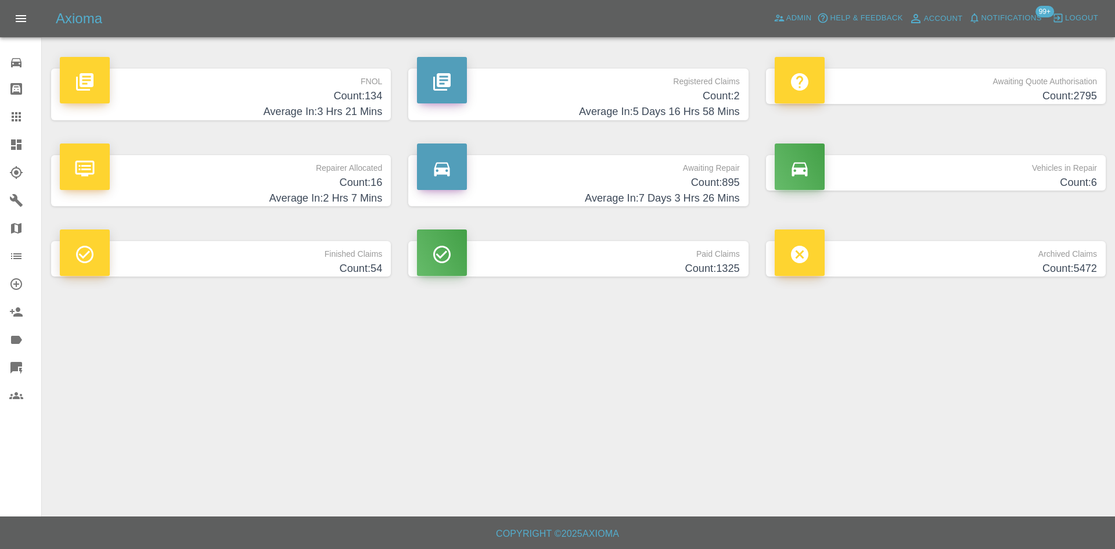
click at [297, 172] on p "Repairer Allocated" at bounding box center [221, 165] width 322 height 20
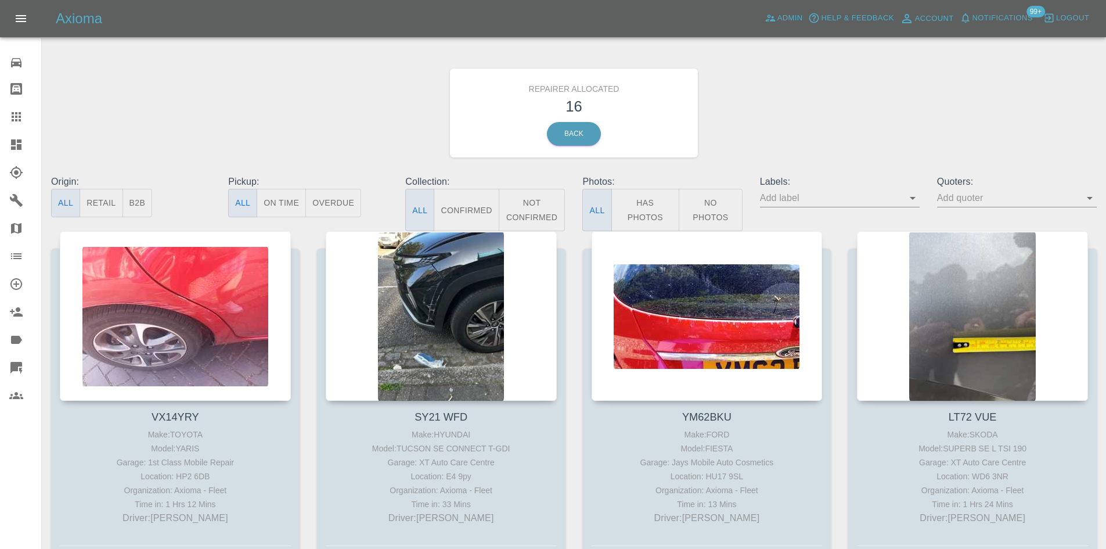
click at [154, 196] on div "Origin: All Retail B2B" at bounding box center [130, 203] width 177 height 56
click at [151, 197] on button "B2B" at bounding box center [138, 203] width 30 height 28
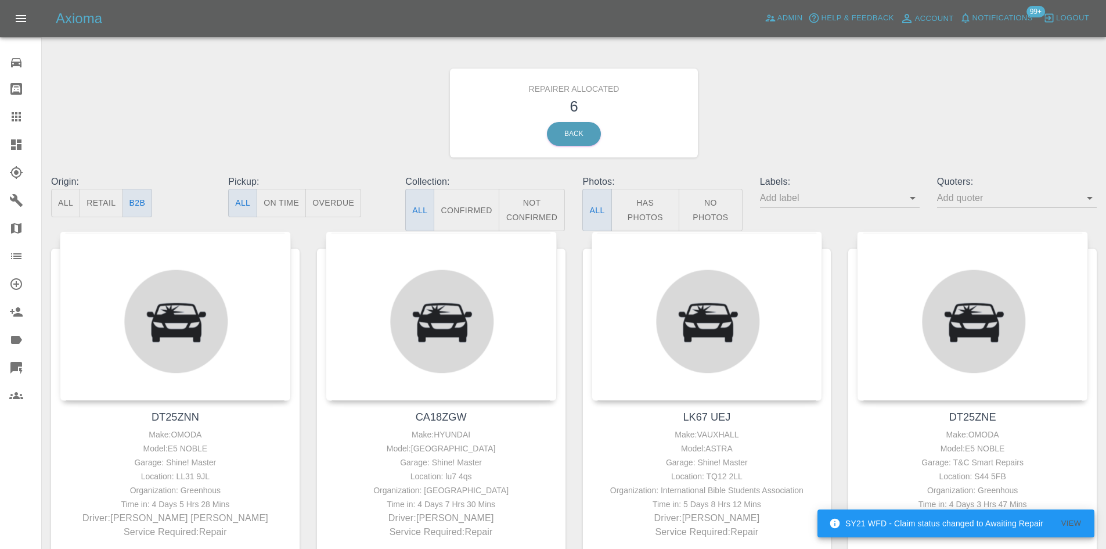
click at [20, 140] on icon at bounding box center [16, 144] width 10 height 10
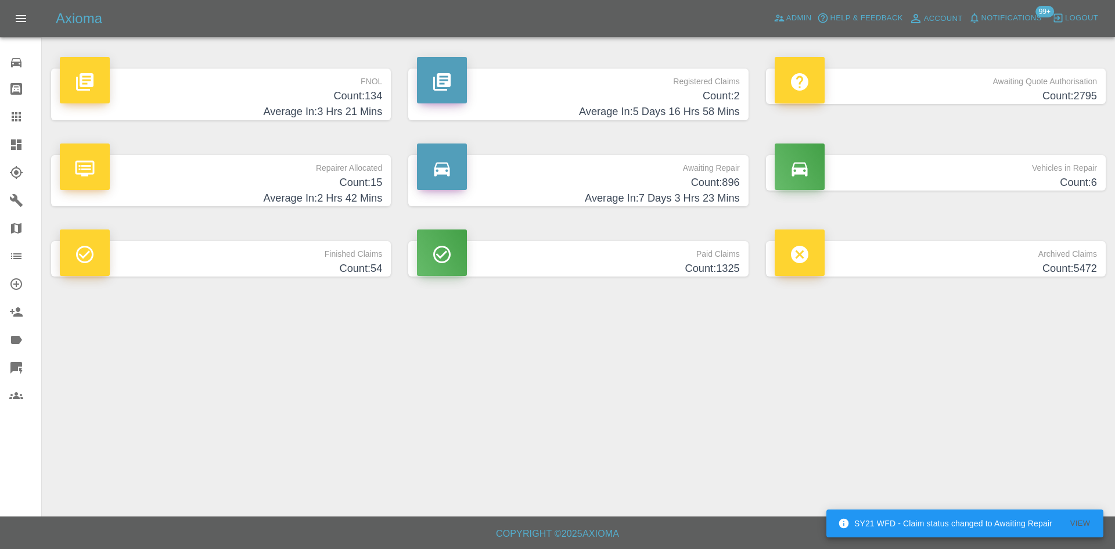
click at [699, 102] on h4 "Count: 2" at bounding box center [578, 96] width 322 height 16
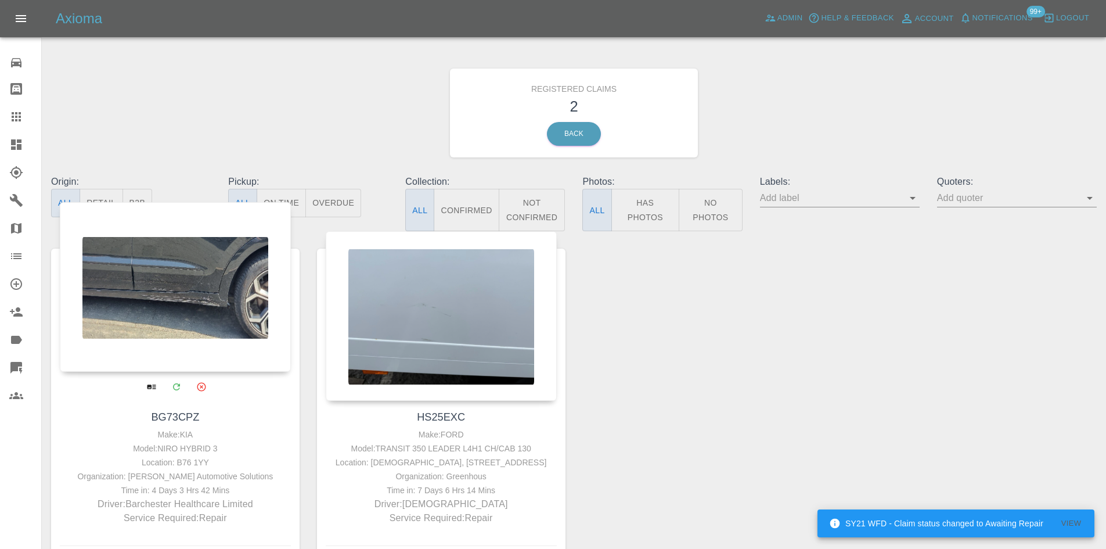
click at [166, 299] on div at bounding box center [175, 287] width 231 height 170
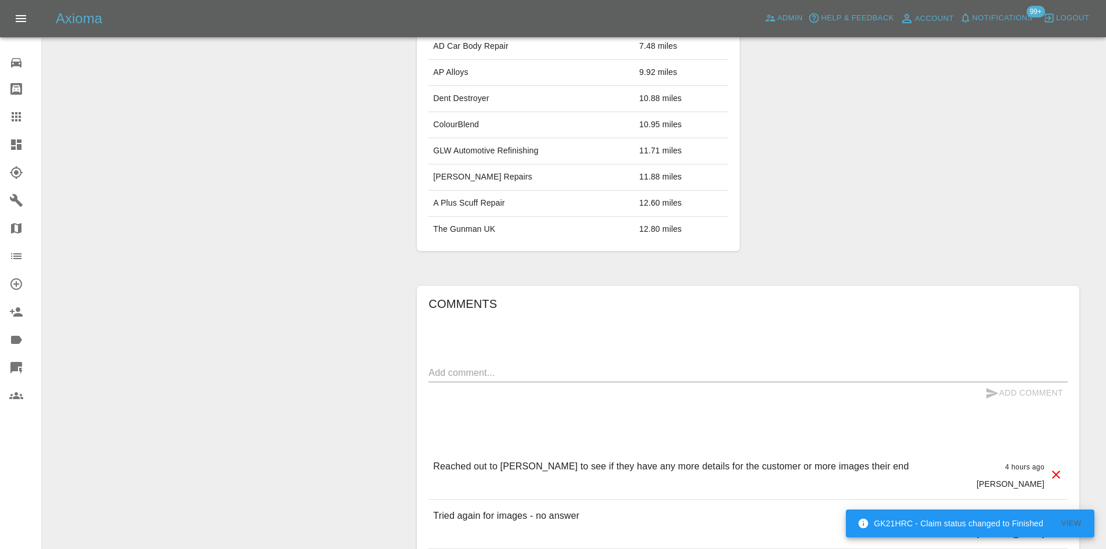
scroll to position [465, 0]
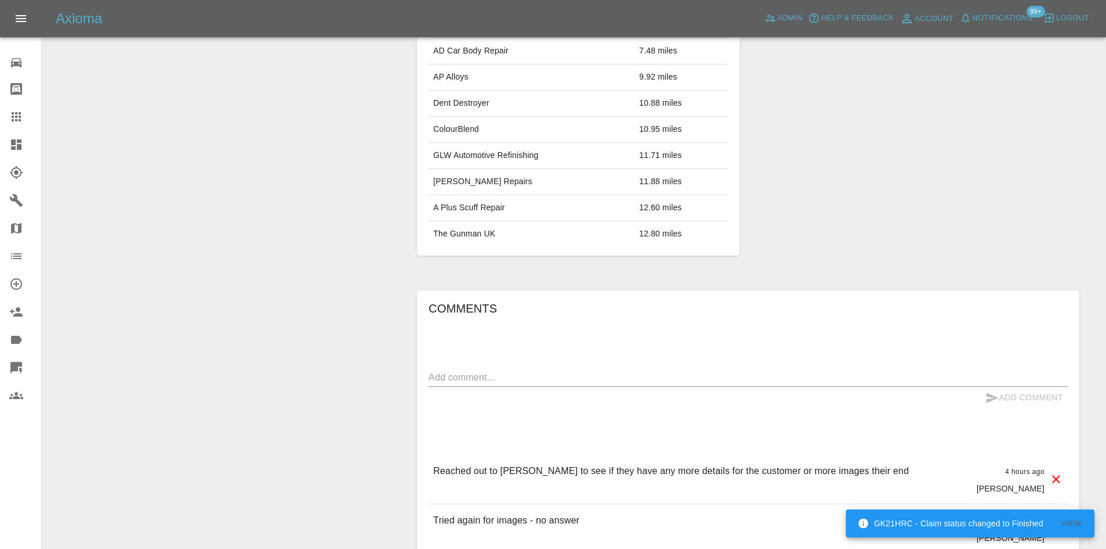
drag, startPoint x: 519, startPoint y: 353, endPoint x: 520, endPoint y: 370, distance: 16.9
click at [520, 363] on div "Comments x Add Comment Reached out to Venson to see if they have any more detai…" at bounding box center [748, 500] width 639 height 402
click at [520, 371] on textarea at bounding box center [748, 377] width 639 height 13
click at [26, 146] on div at bounding box center [25, 145] width 33 height 14
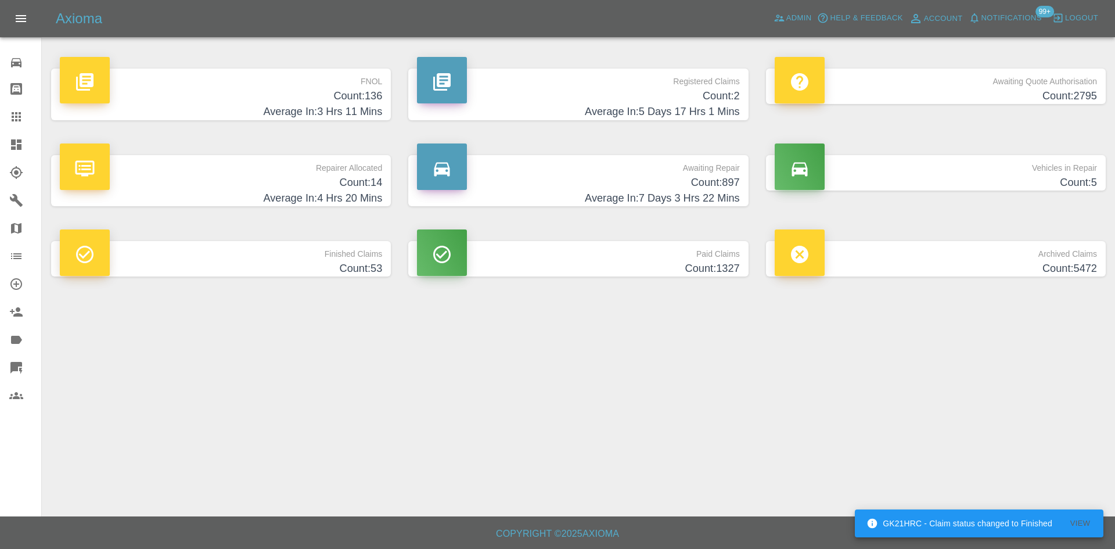
click at [896, 185] on h4 "Count: 5" at bounding box center [936, 183] width 322 height 16
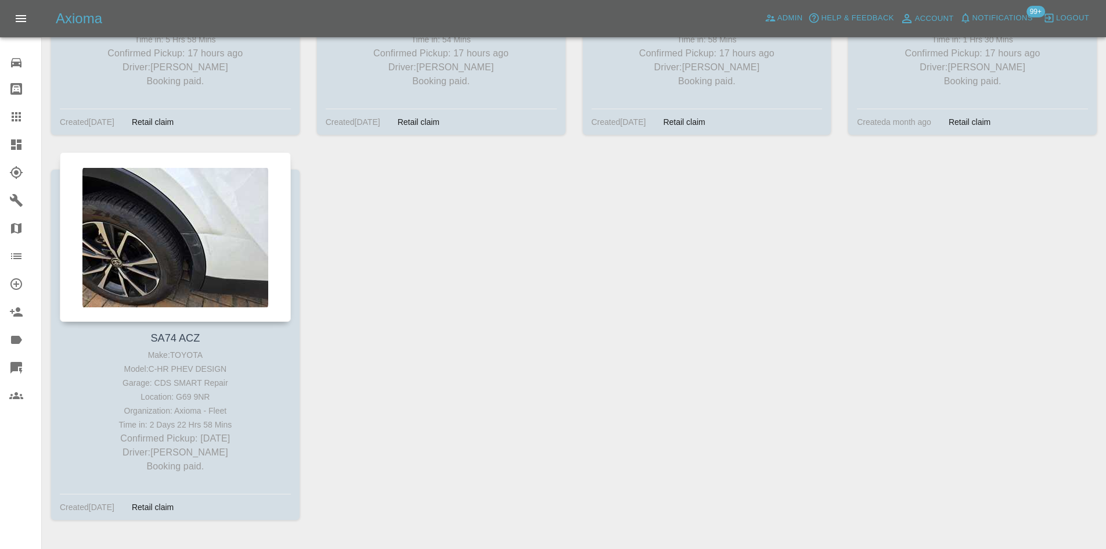
scroll to position [58, 0]
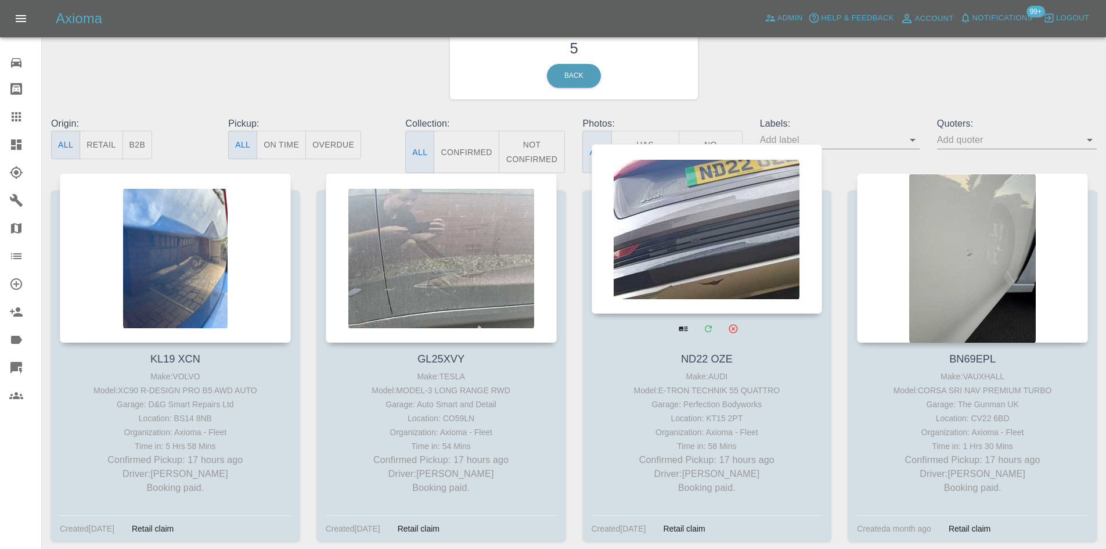
drag, startPoint x: 681, startPoint y: 244, endPoint x: 692, endPoint y: 246, distance: 11.2
drag, startPoint x: 692, startPoint y: 246, endPoint x: 764, endPoint y: 250, distance: 71.5
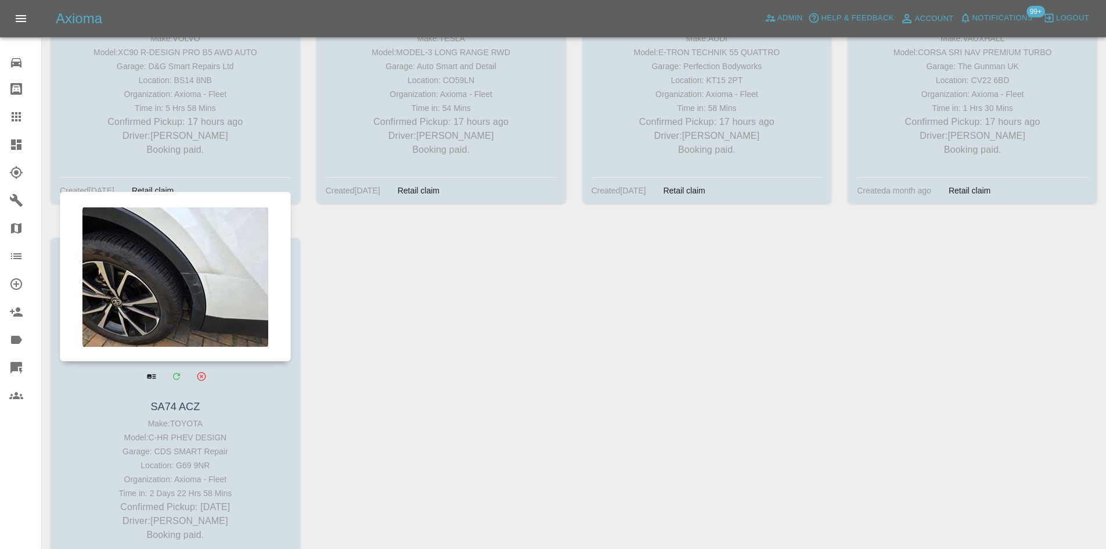
scroll to position [407, 0]
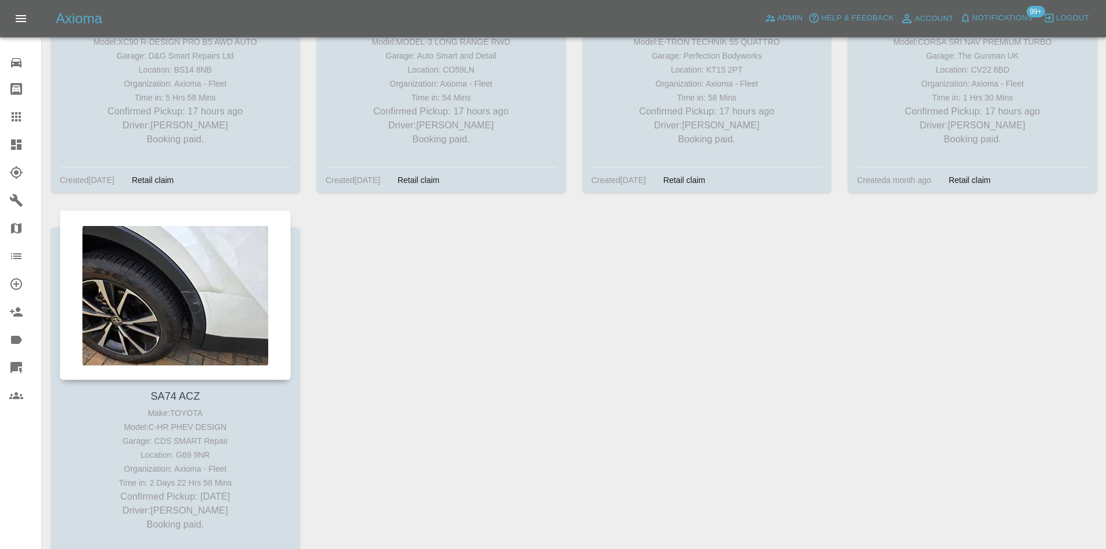
click at [1, 148] on link "Dashboard" at bounding box center [20, 145] width 41 height 28
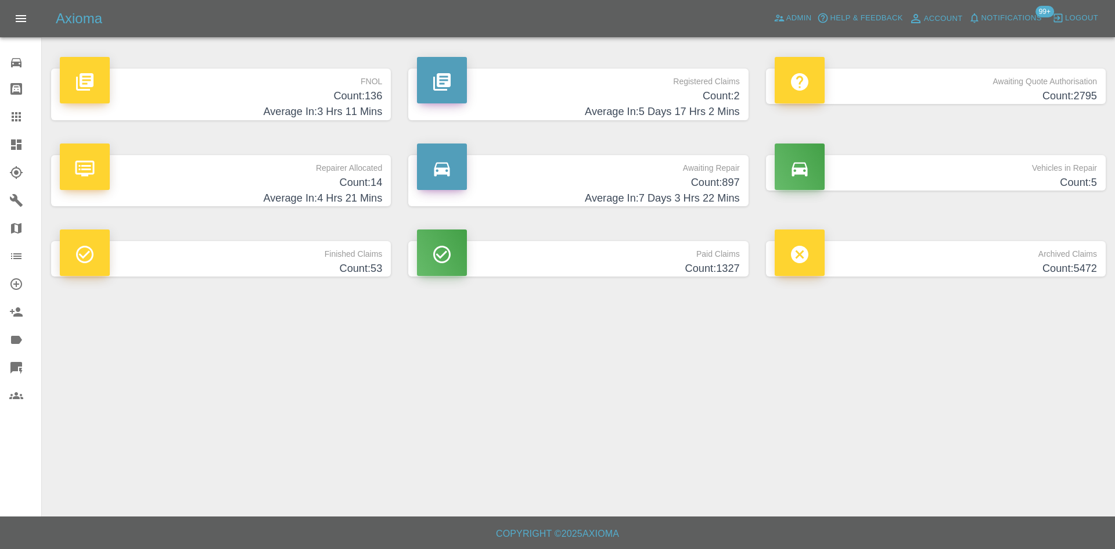
click at [31, 135] on link "Dashboard" at bounding box center [20, 145] width 41 height 28
click at [223, 70] on p "FNOL" at bounding box center [221, 79] width 322 height 20
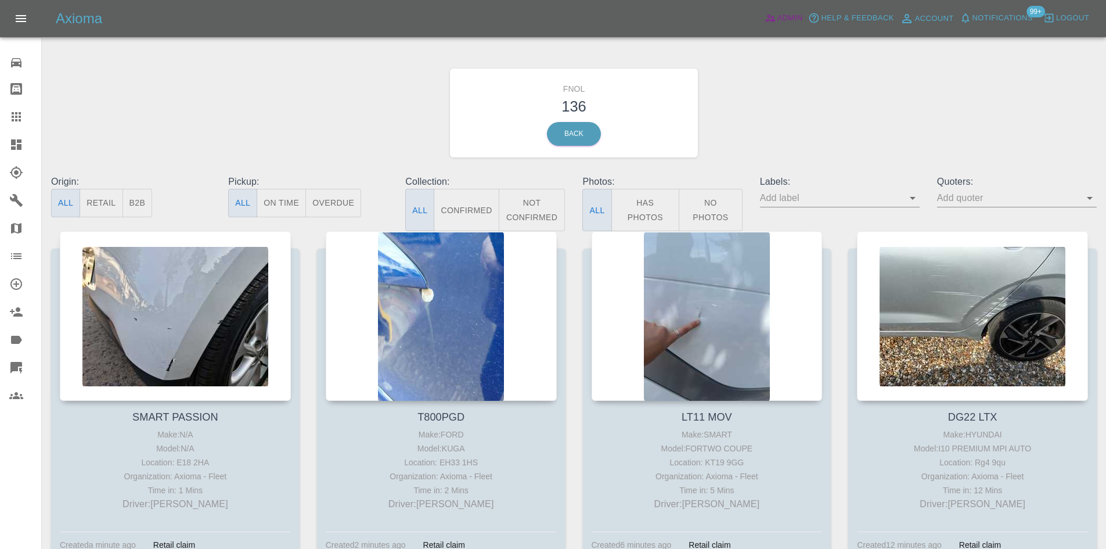
click at [775, 16] on icon at bounding box center [771, 18] width 12 height 12
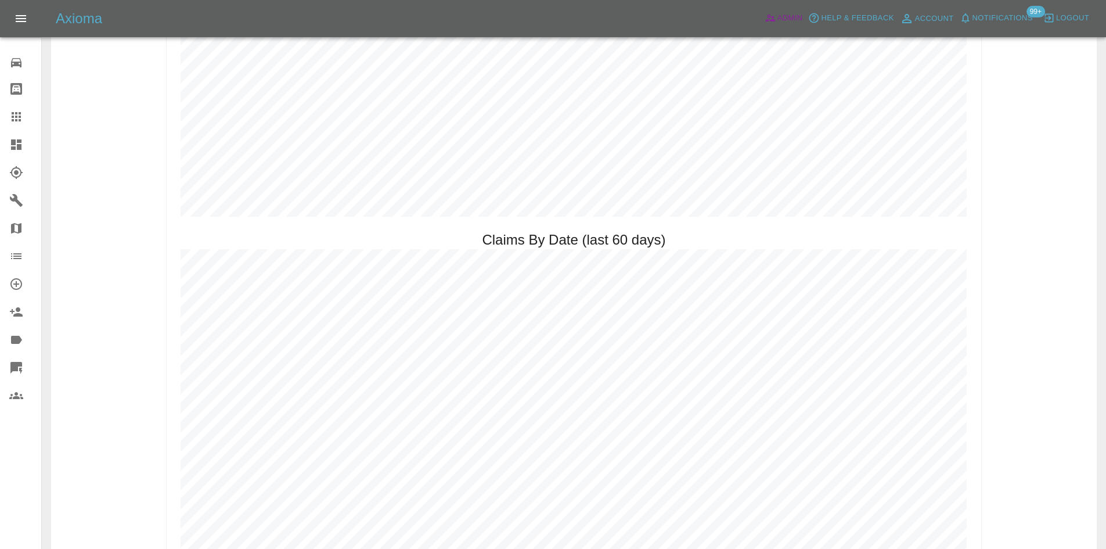
scroll to position [1452, 0]
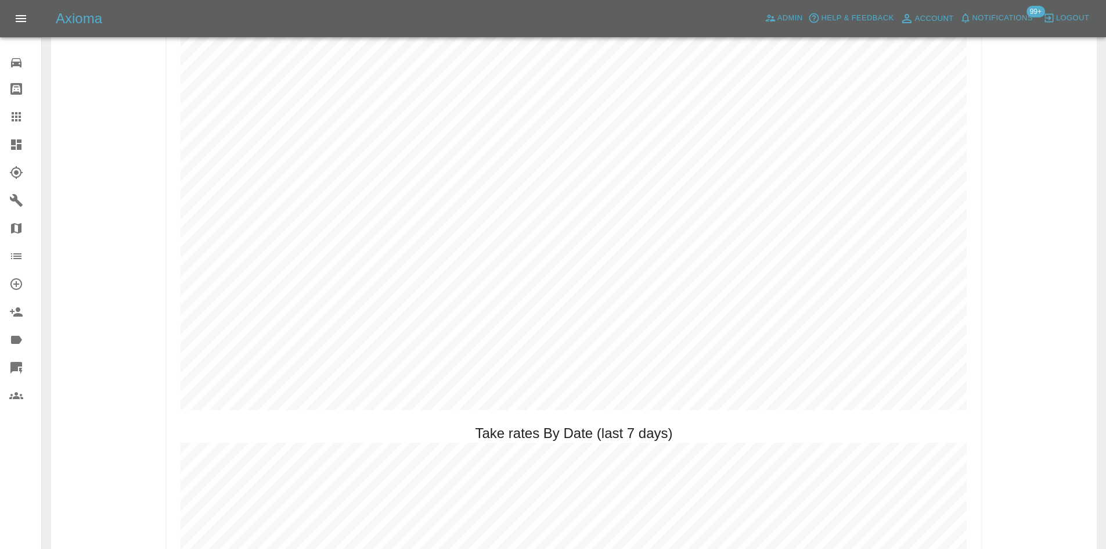
click at [10, 152] on link "Dashboard" at bounding box center [20, 145] width 41 height 28
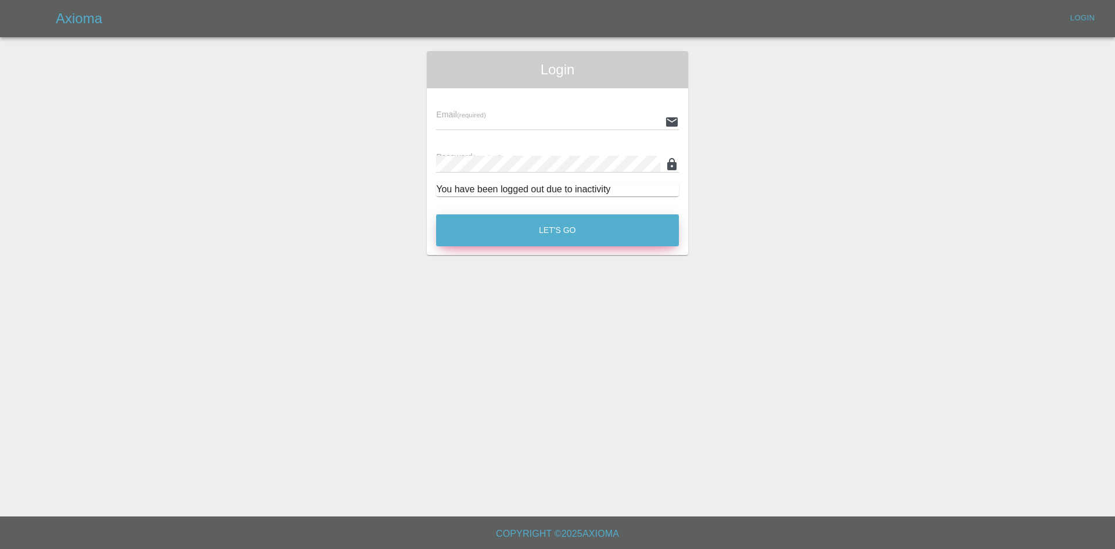
type input "alex.kennett@axioma.co.uk"
click at [559, 233] on button "Let's Go" at bounding box center [557, 230] width 243 height 32
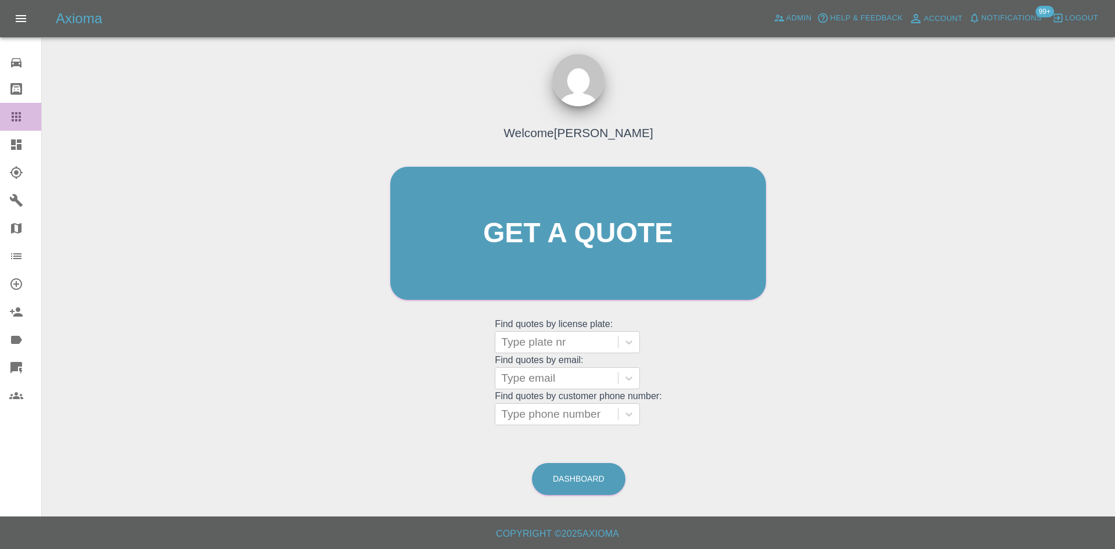
click at [0, 109] on link "Claims" at bounding box center [20, 117] width 41 height 28
click at [5, 130] on link "Claims" at bounding box center [20, 117] width 41 height 28
click at [10, 139] on icon at bounding box center [16, 145] width 14 height 14
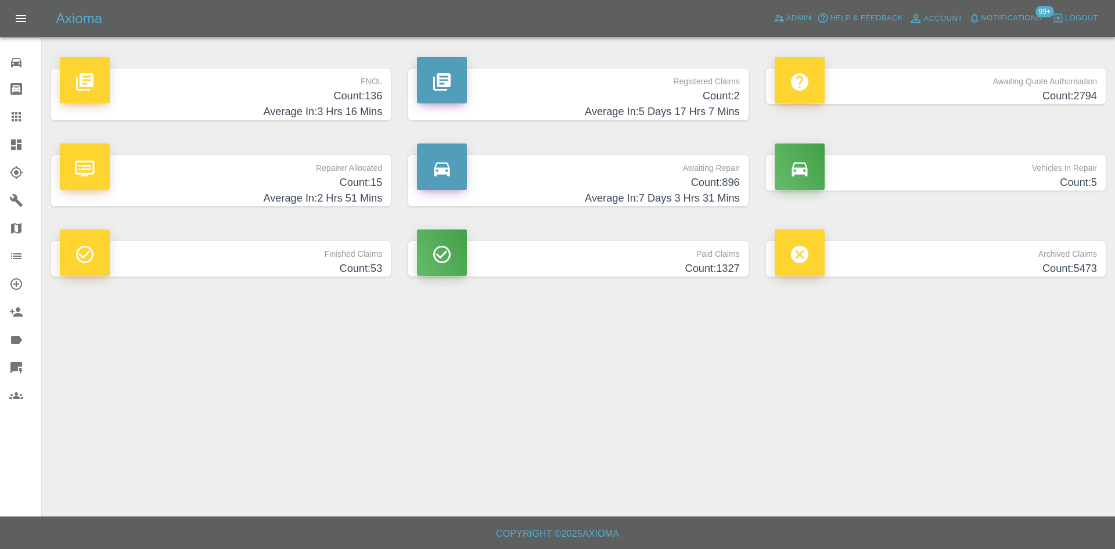
click at [15, 140] on icon at bounding box center [16, 144] width 10 height 10
click at [17, 138] on icon at bounding box center [16, 145] width 14 height 14
click at [1019, 28] on div "Axioma Admin Help & Feedback Account Notifications 99+ Logout" at bounding box center [557, 18] width 1115 height 37
click at [1014, 24] on span "Notifications" at bounding box center [1011, 18] width 60 height 13
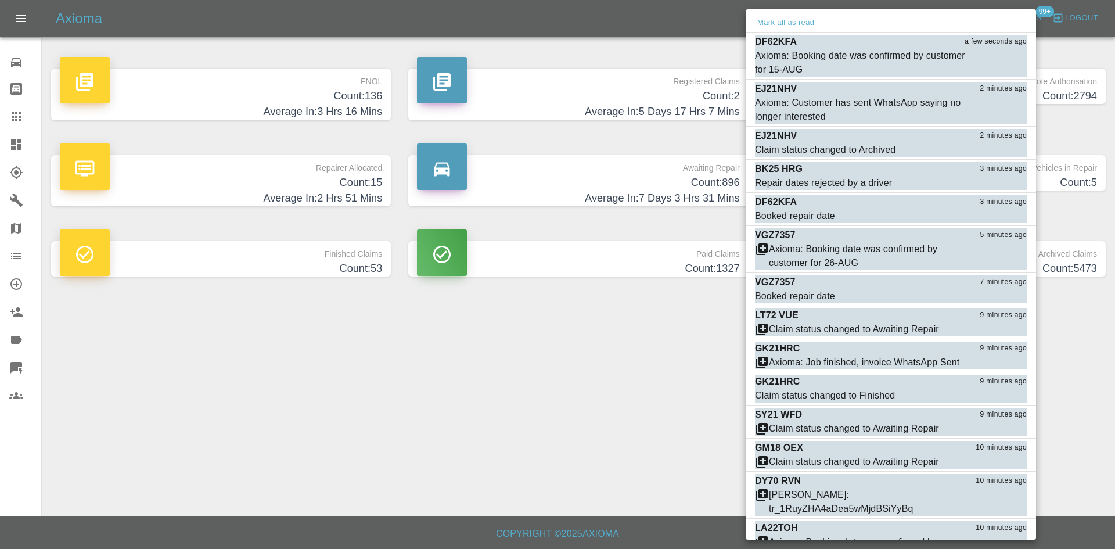
click at [502, 393] on div at bounding box center [557, 274] width 1115 height 549
click at [455, 289] on div at bounding box center [557, 274] width 1115 height 549
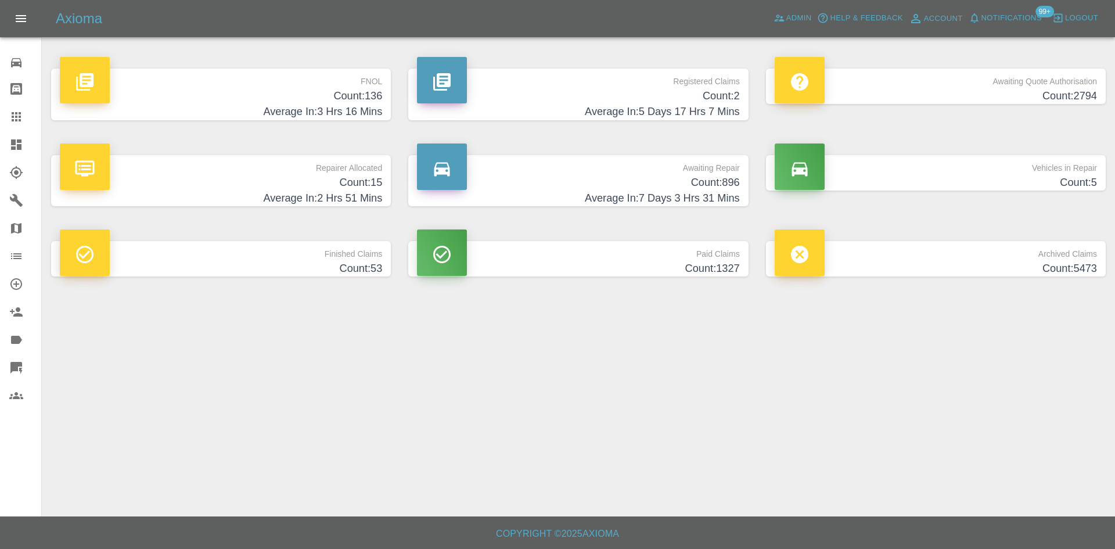
click at [784, 28] on div "Axioma Admin Help & Feedback Account Notifications 99+ Logout" at bounding box center [557, 18] width 1115 height 37
click at [792, 23] on span "Admin" at bounding box center [799, 18] width 26 height 13
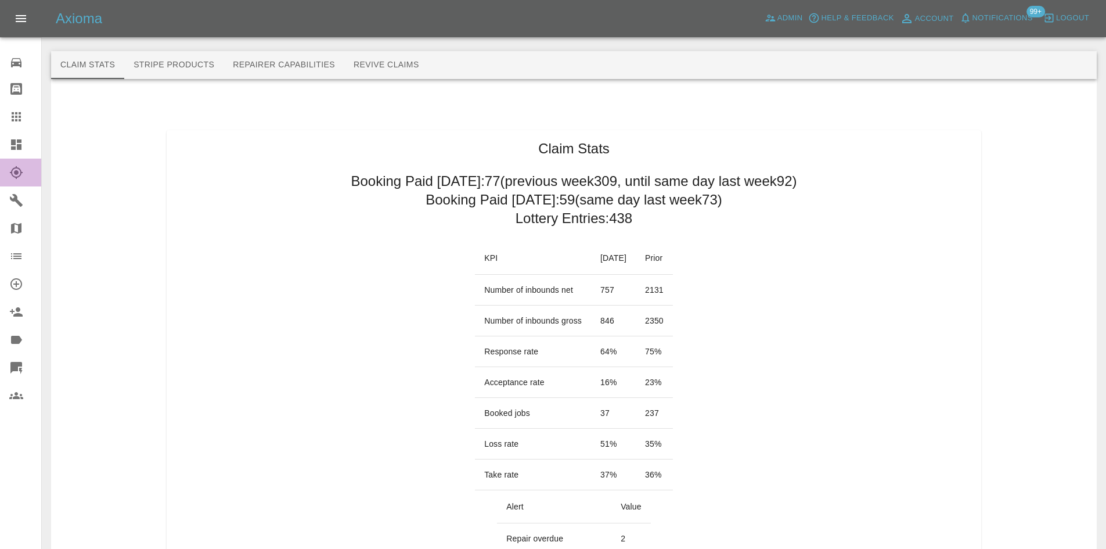
click at [3, 167] on link "Explorer" at bounding box center [20, 173] width 41 height 28
click at [12, 136] on link "Dashboard" at bounding box center [20, 145] width 41 height 28
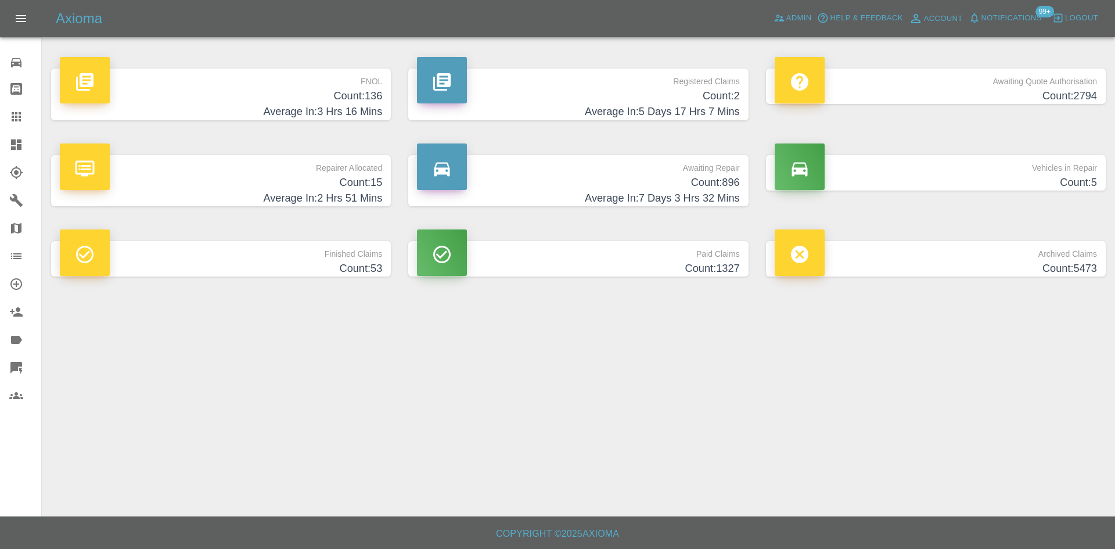
click at [322, 157] on p "Repairer Allocated" at bounding box center [221, 165] width 322 height 20
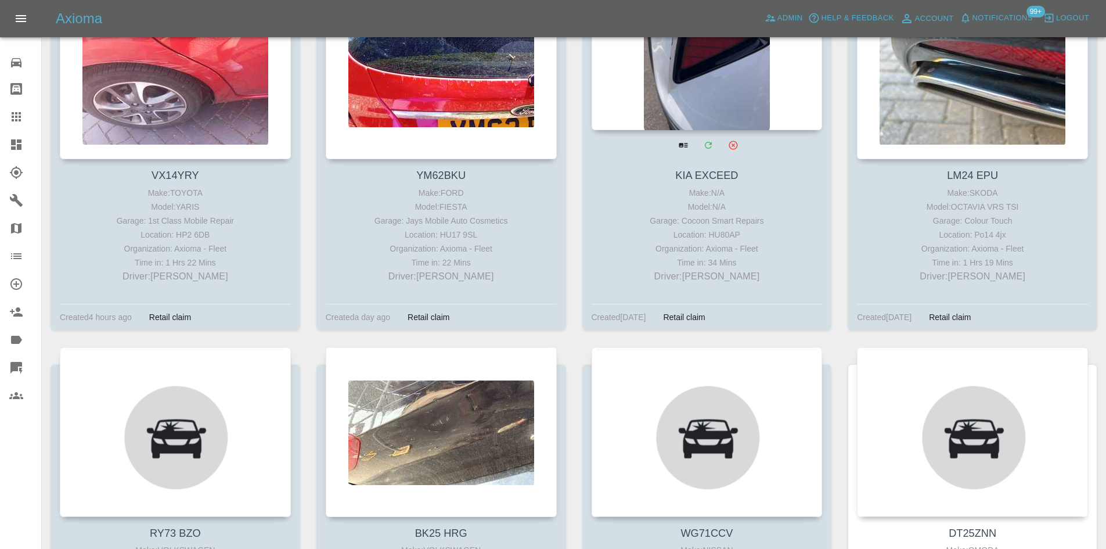
scroll to position [523, 0]
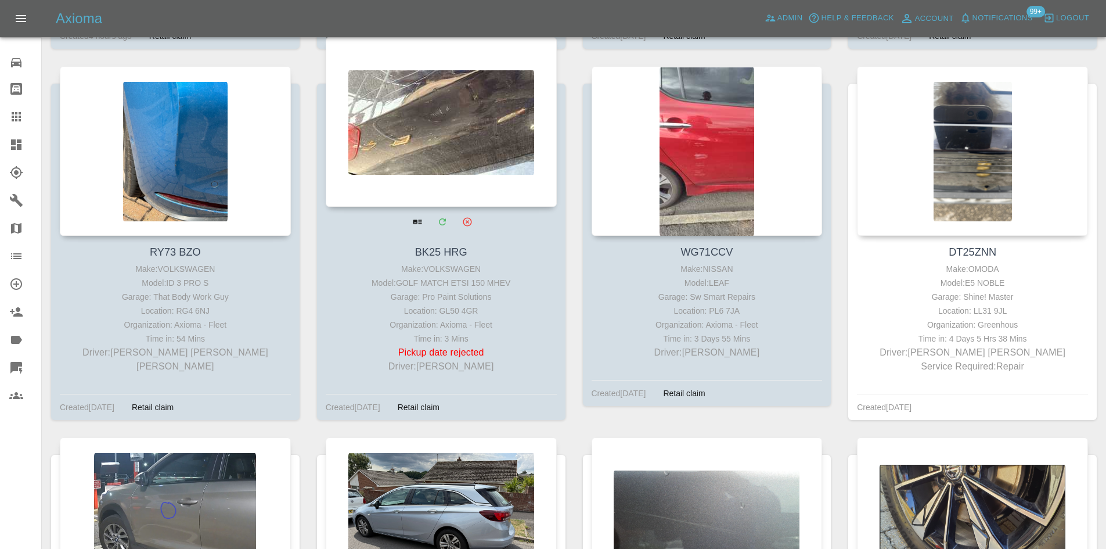
click at [404, 124] on div at bounding box center [441, 122] width 231 height 170
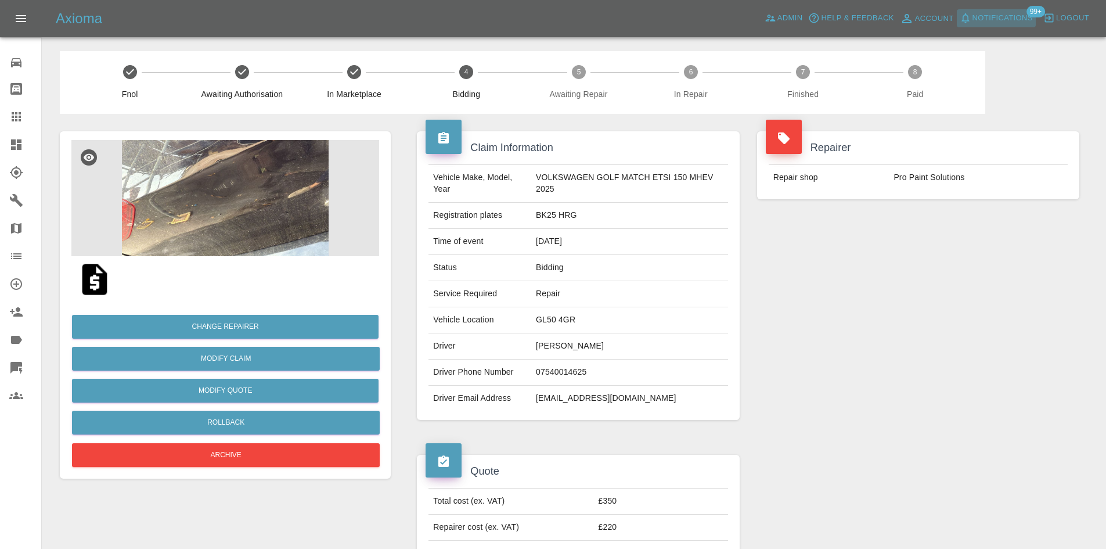
click at [1005, 19] on span "Notifications" at bounding box center [1003, 18] width 60 height 13
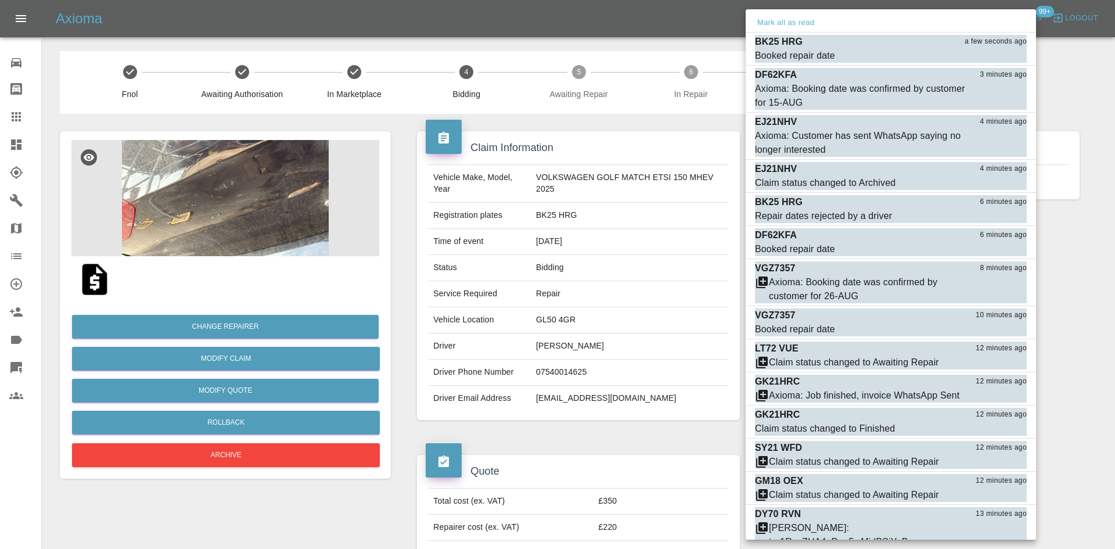
click at [17, 147] on div at bounding box center [557, 274] width 1115 height 549
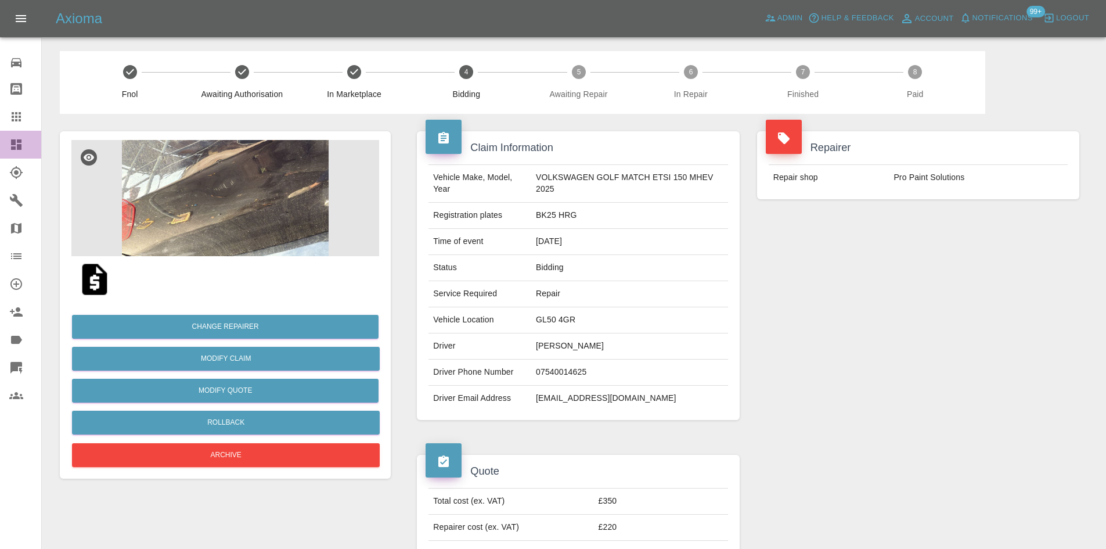
click at [26, 145] on div at bounding box center [25, 145] width 33 height 14
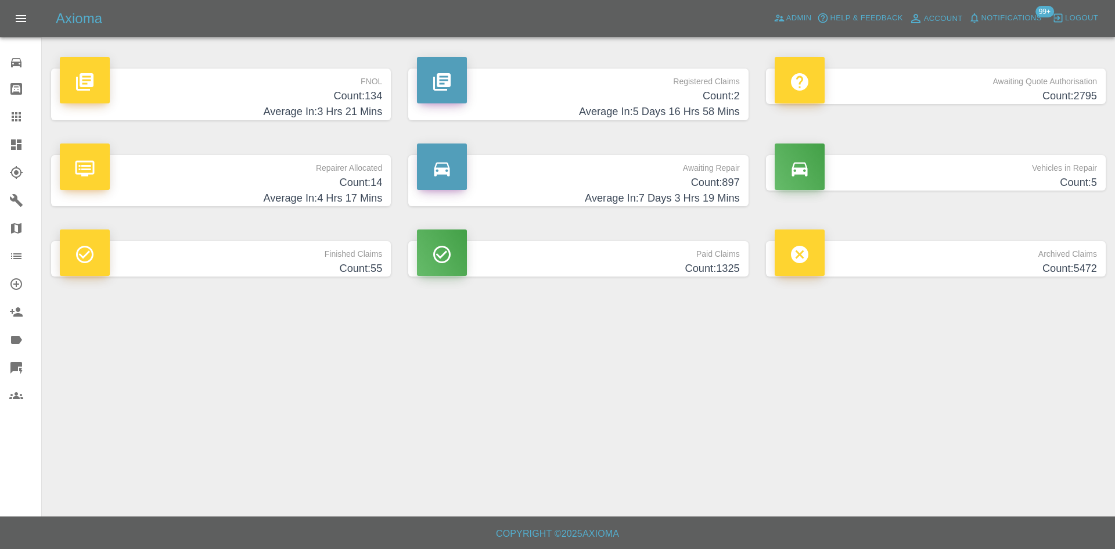
click at [1021, 21] on span "Notifications" at bounding box center [1011, 18] width 60 height 13
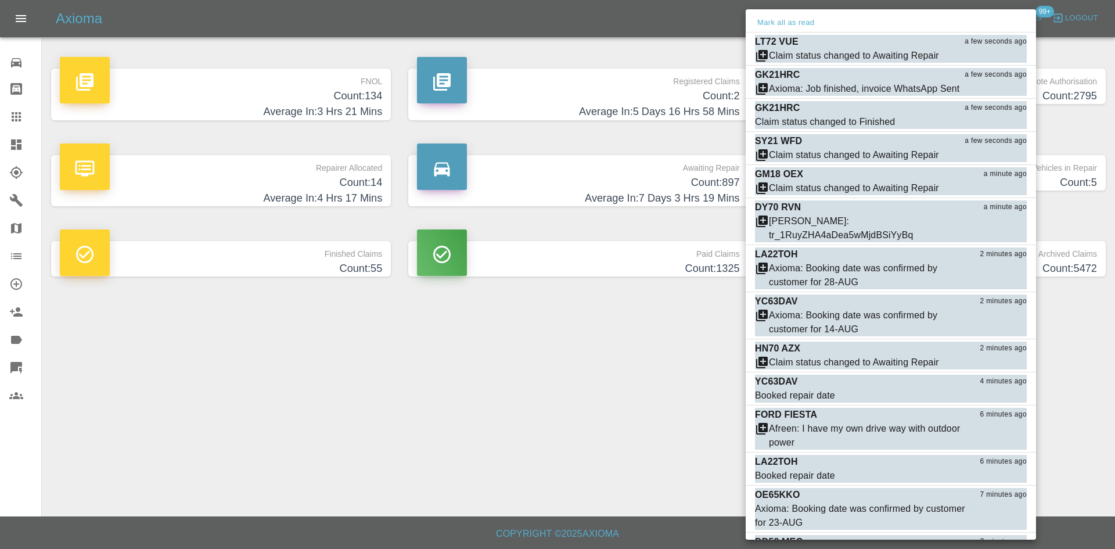
click at [620, 332] on div at bounding box center [557, 274] width 1115 height 549
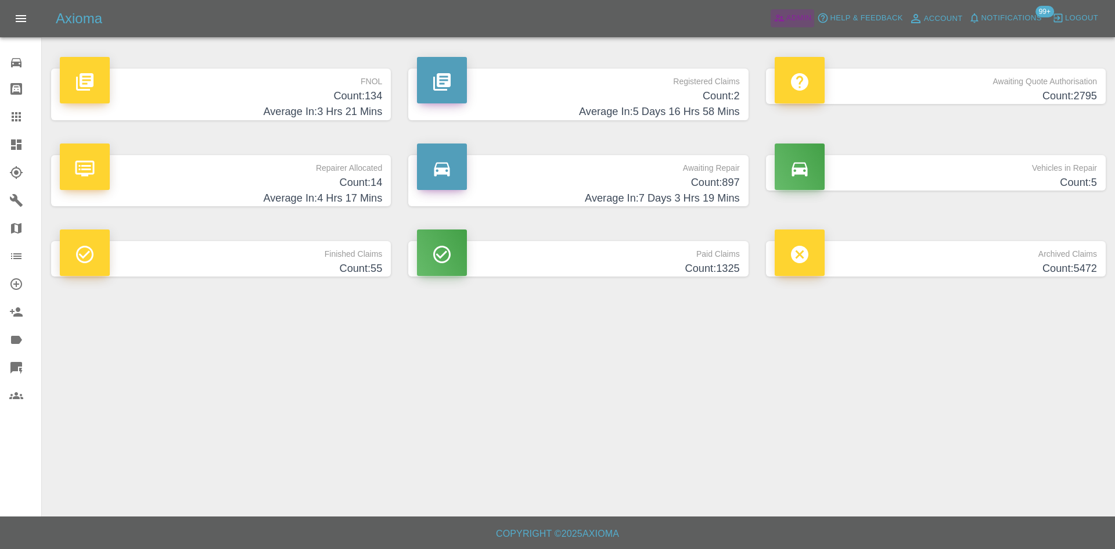
click at [803, 18] on span "Admin" at bounding box center [799, 18] width 26 height 13
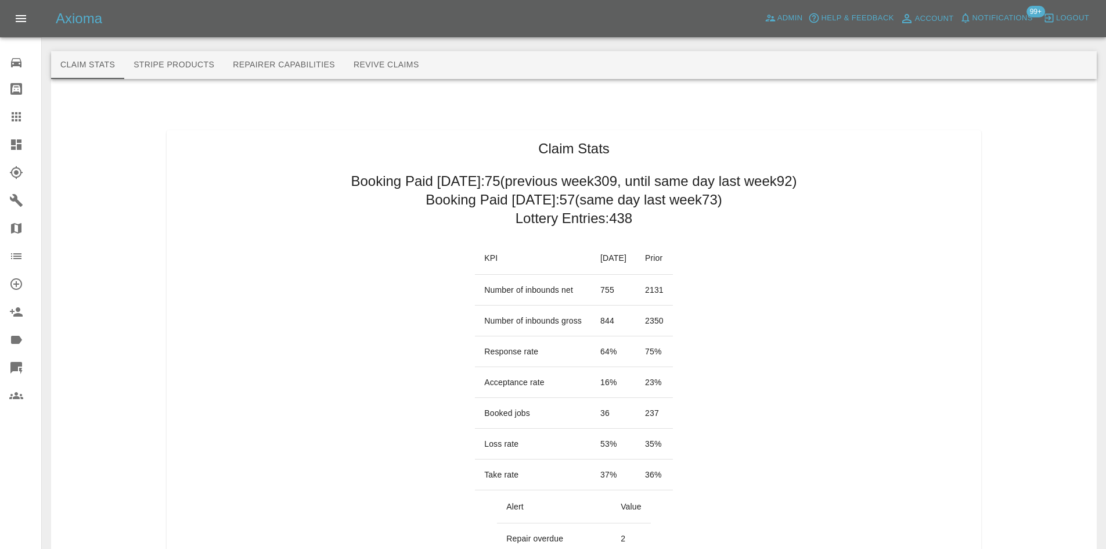
click at [998, 21] on span "Notifications" at bounding box center [1003, 18] width 60 height 13
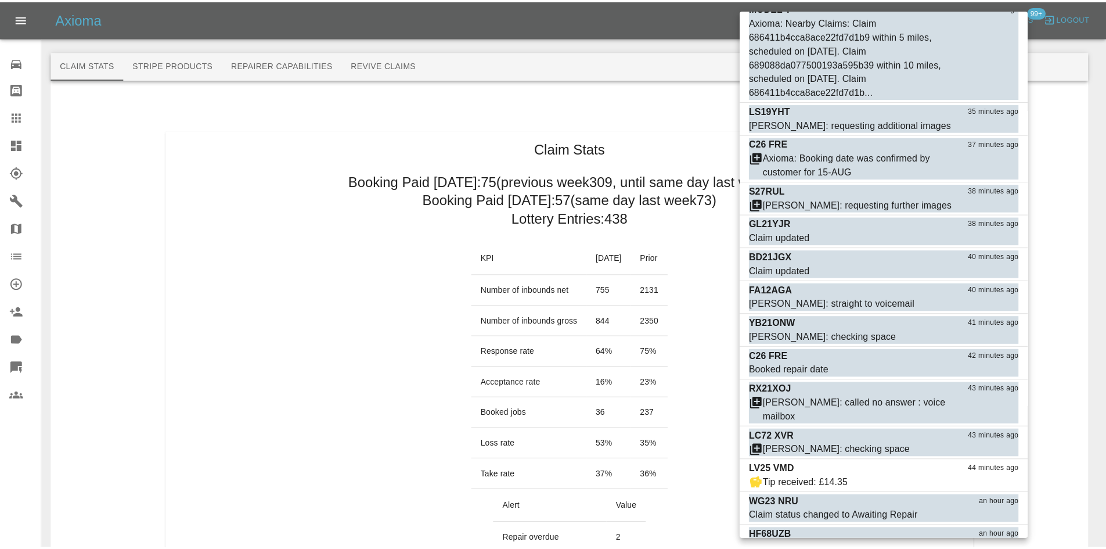
scroll to position [2323, 0]
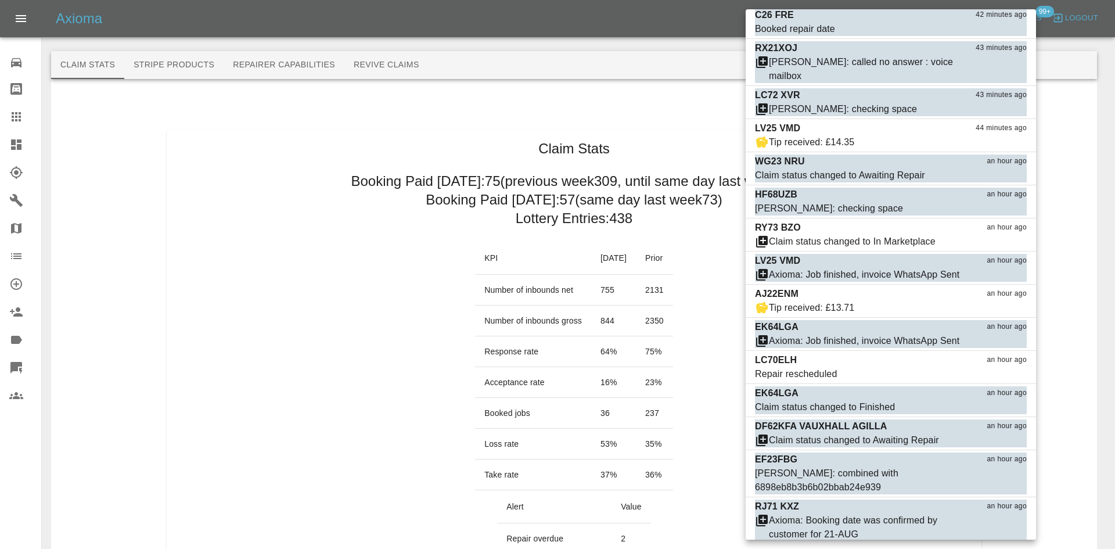
click at [370, 198] on div at bounding box center [557, 274] width 1115 height 549
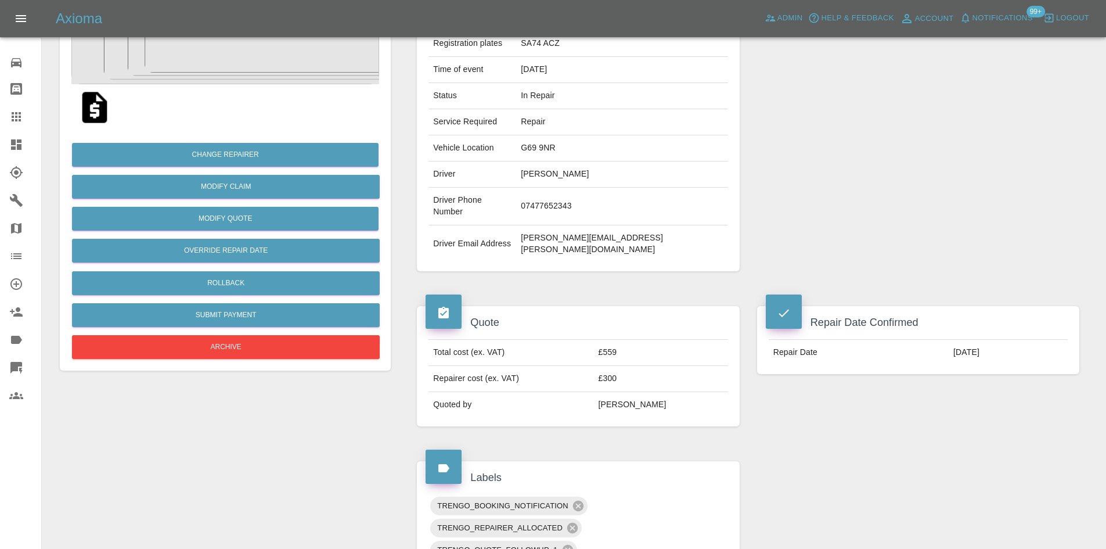
scroll to position [465, 0]
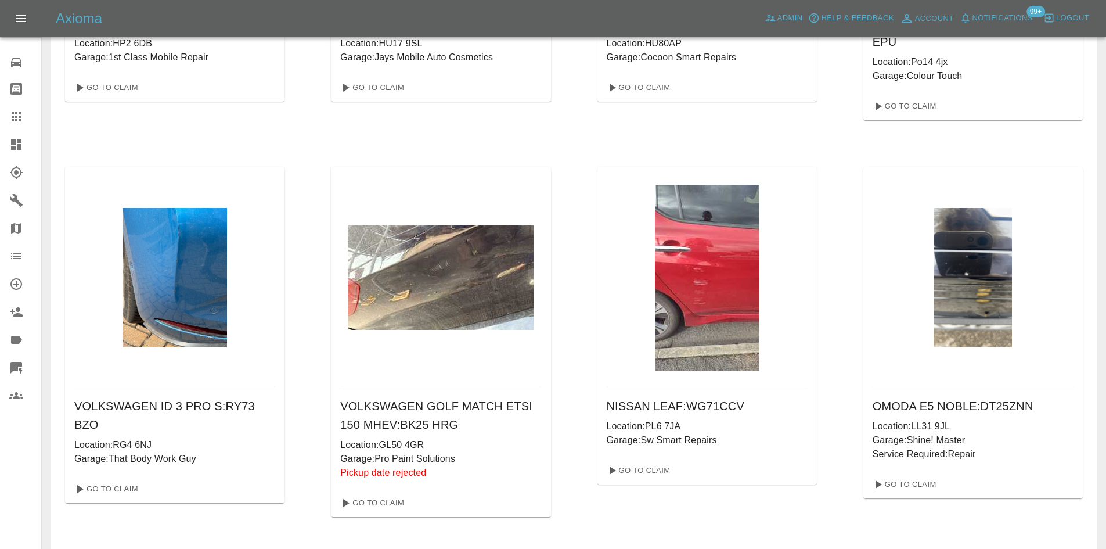
scroll to position [465, 0]
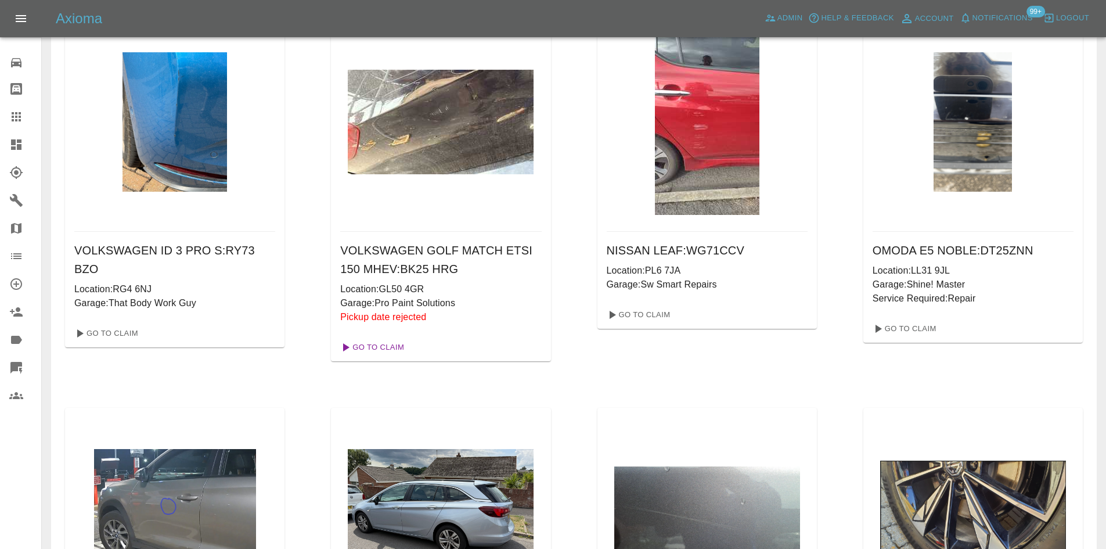
click at [387, 340] on link "Go To Claim" at bounding box center [371, 347] width 71 height 19
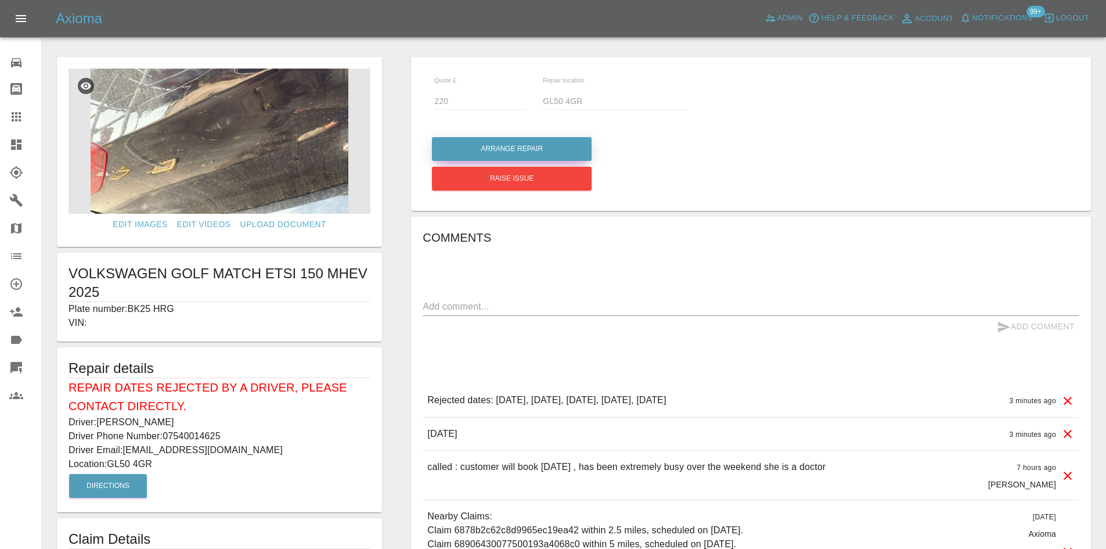
click at [501, 151] on button "Arrange Repair" at bounding box center [512, 149] width 160 height 24
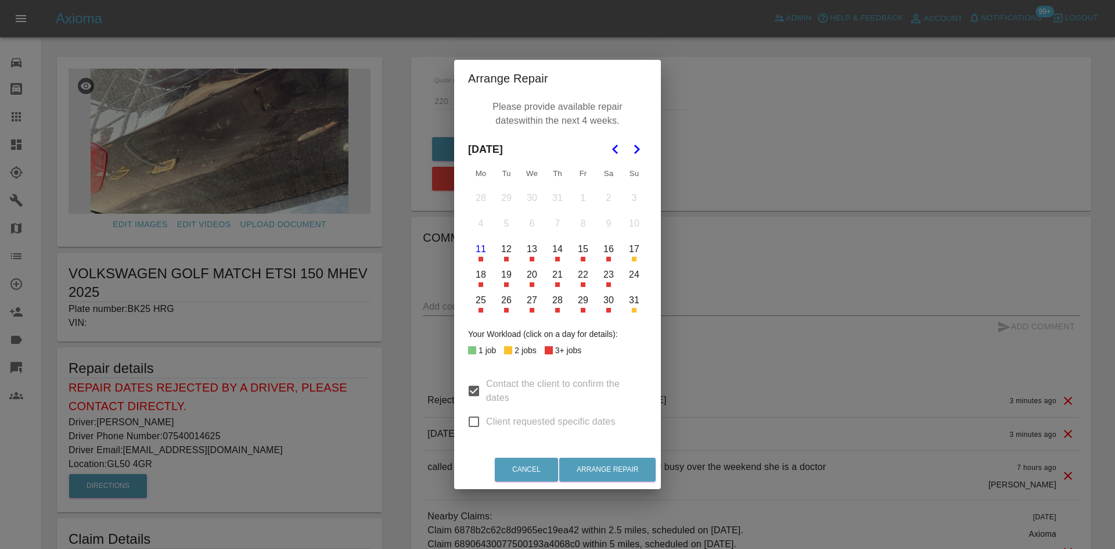
click at [581, 281] on button "22" at bounding box center [583, 275] width 24 height 24
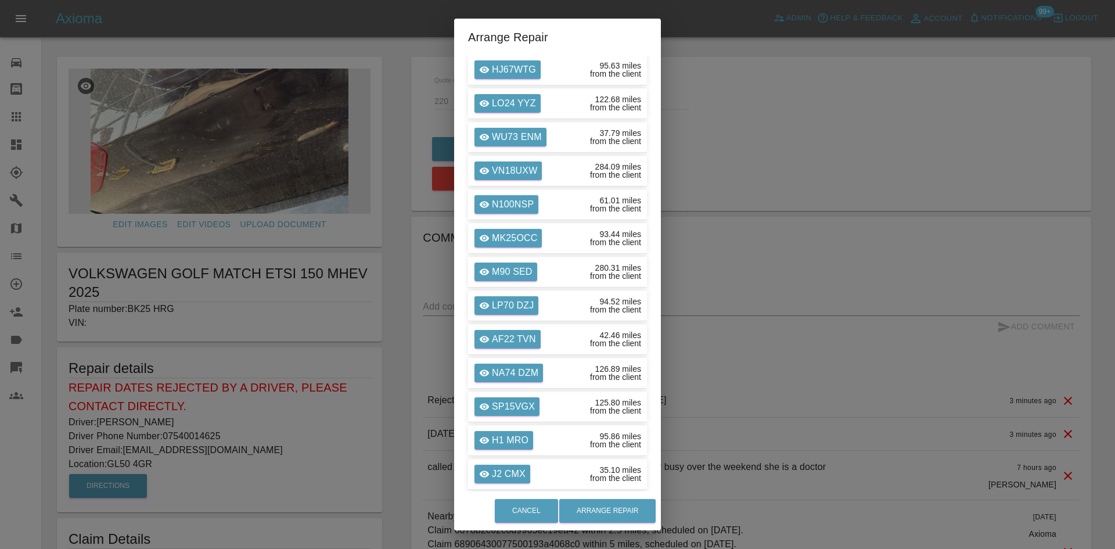
scroll to position [1046, 0]
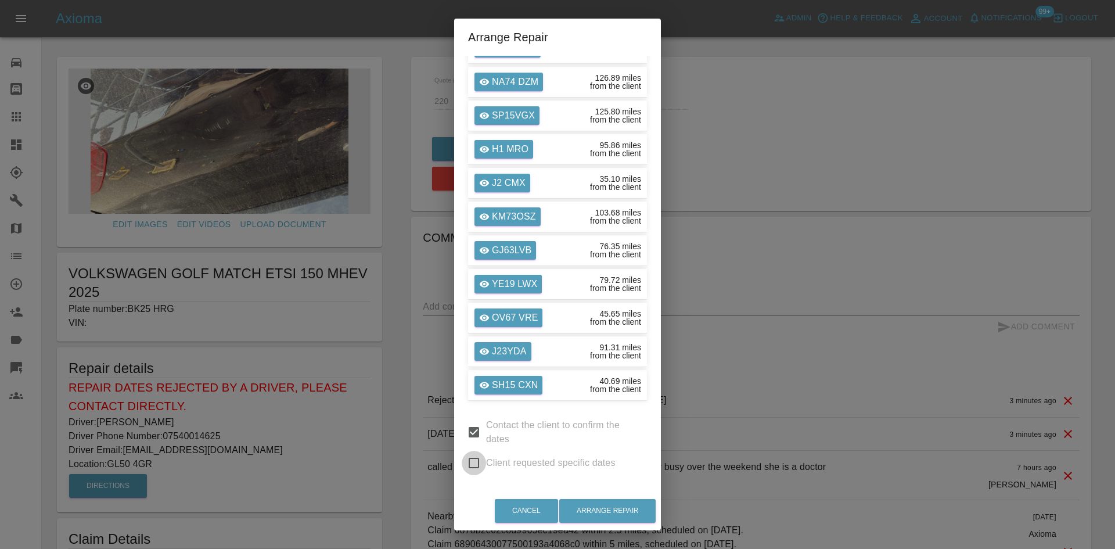
click at [479, 460] on input "Client requested specific dates" at bounding box center [474, 463] width 24 height 24
checkbox input "true"
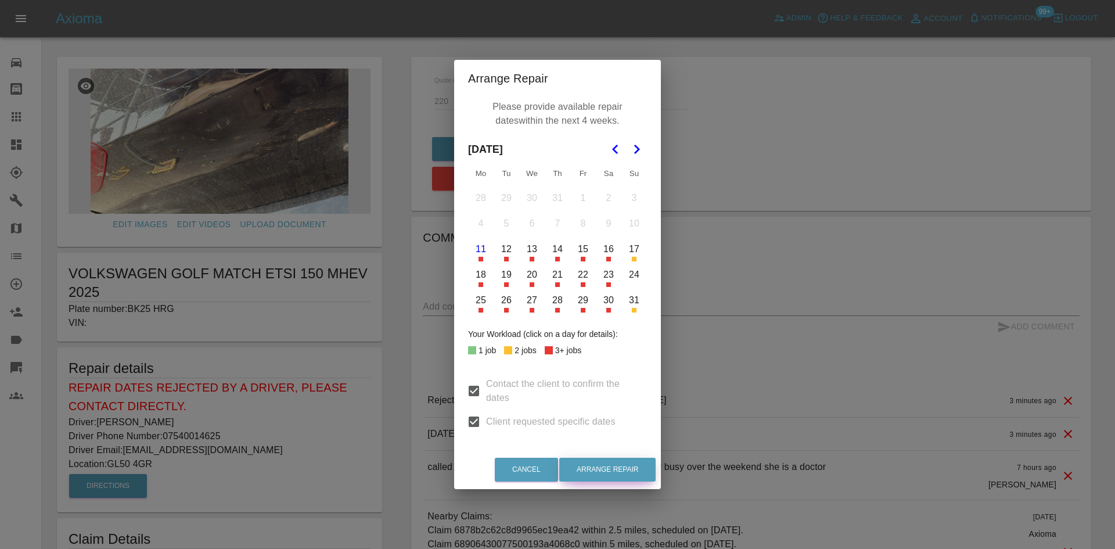
drag, startPoint x: 617, startPoint y: 462, endPoint x: 584, endPoint y: 281, distance: 183.6
click at [589, 289] on div "Arrange Repair Please provide available repair dates within the next 4 weeks. […" at bounding box center [557, 274] width 207 height 429
click at [584, 279] on button "22" at bounding box center [583, 275] width 24 height 24
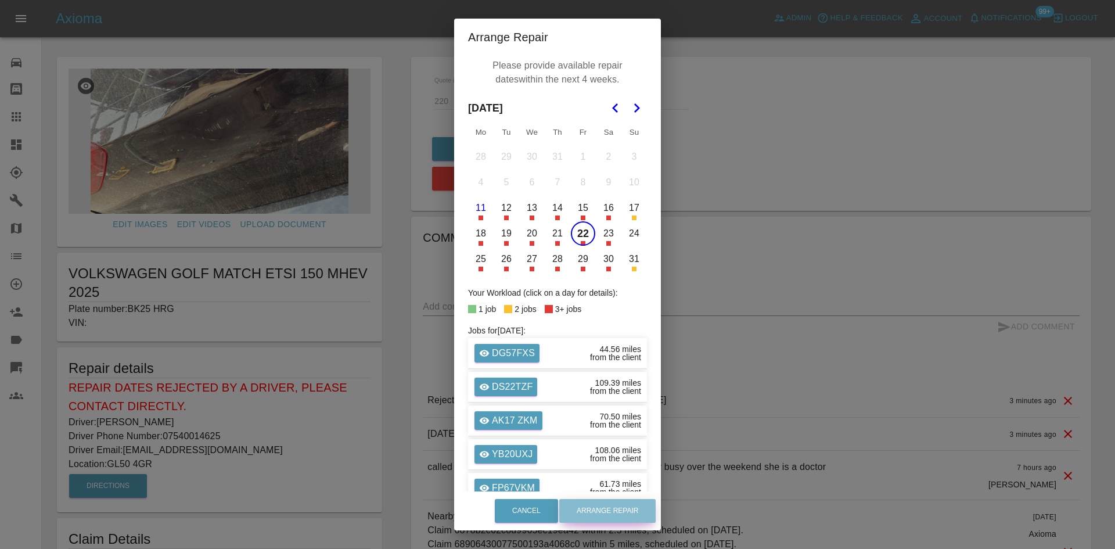
click at [599, 508] on button "Arrange Repair" at bounding box center [607, 511] width 96 height 24
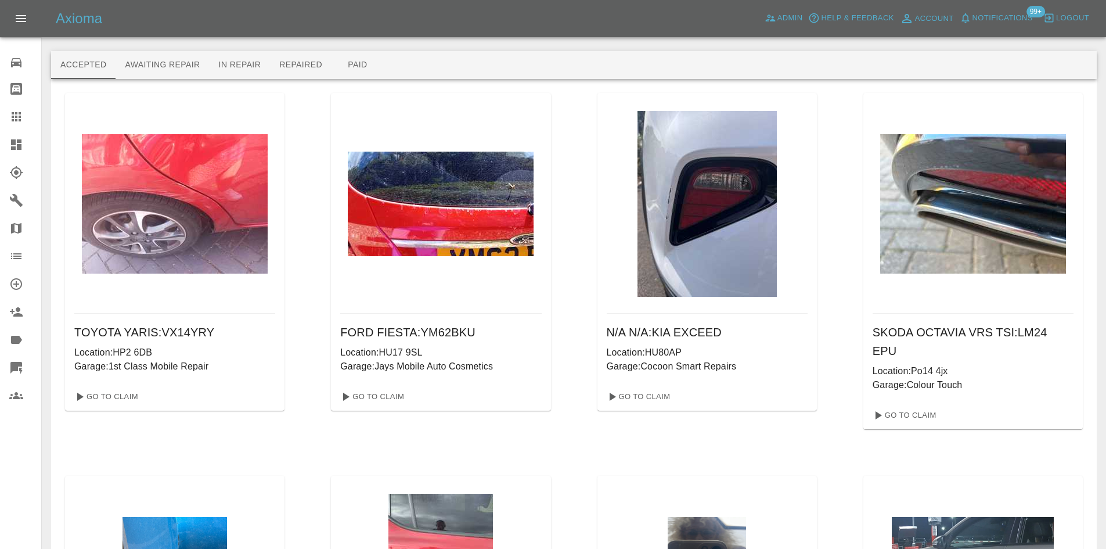
click at [0, 136] on link "Dashboard" at bounding box center [20, 145] width 41 height 28
